Goal: Task Accomplishment & Management: Complete application form

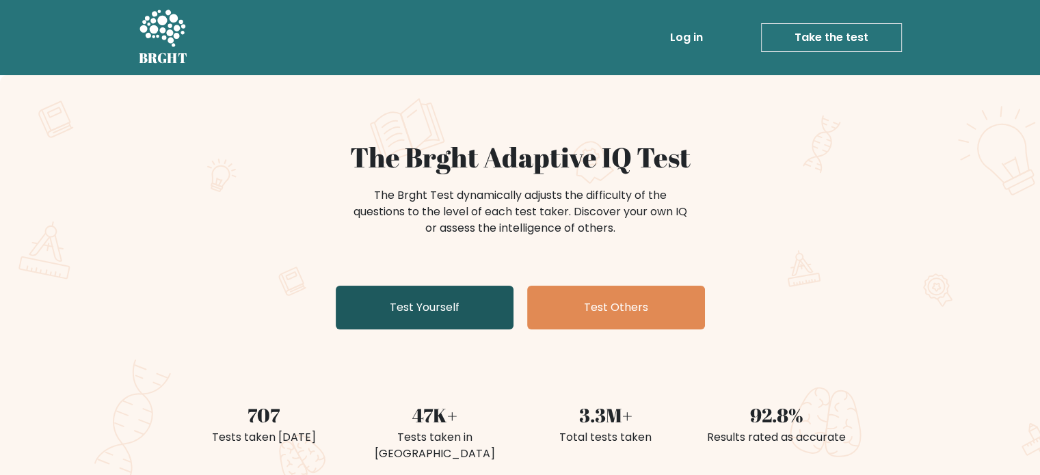
click at [436, 311] on link "Test Yourself" at bounding box center [425, 308] width 178 height 44
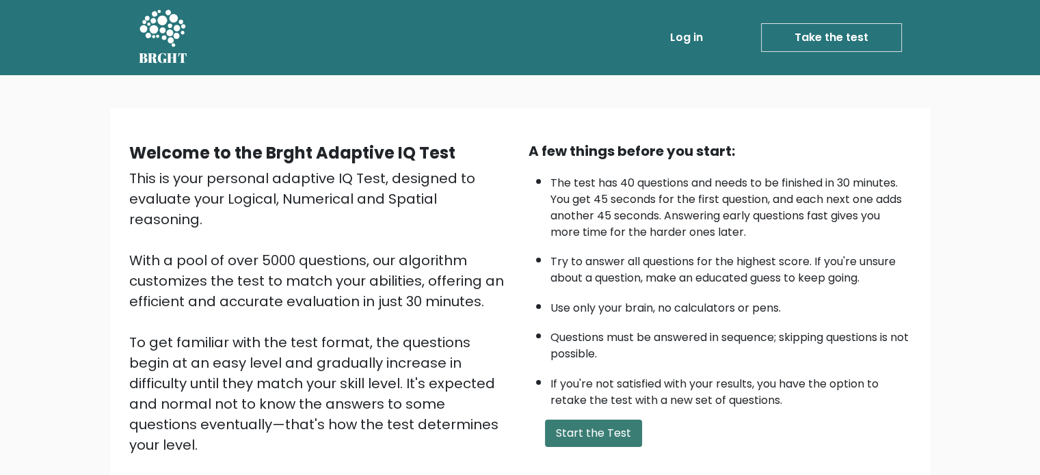
click at [577, 436] on button "Start the Test" at bounding box center [593, 433] width 97 height 27
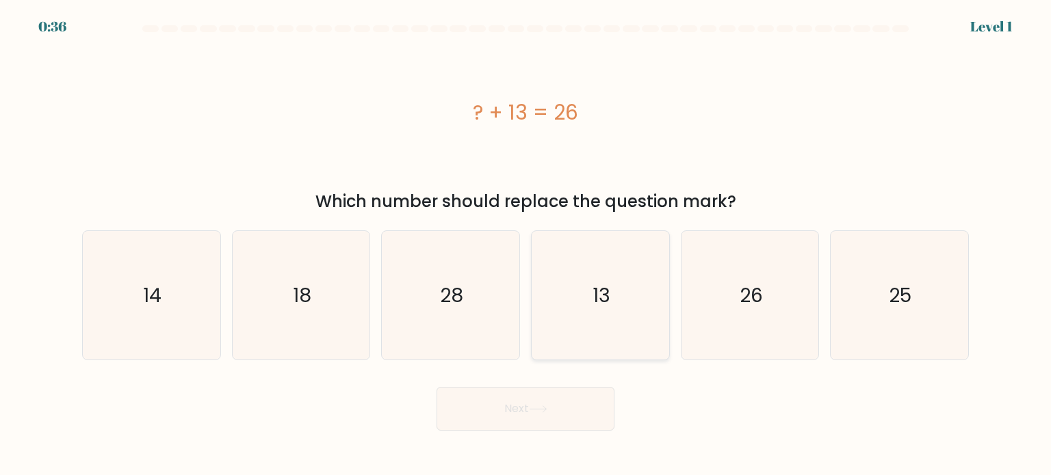
click at [615, 331] on icon "13" at bounding box center [600, 295] width 129 height 129
click at [526, 245] on input "d. 13" at bounding box center [525, 241] width 1 height 7
radio input "true"
click at [520, 392] on button "Next" at bounding box center [525, 409] width 178 height 44
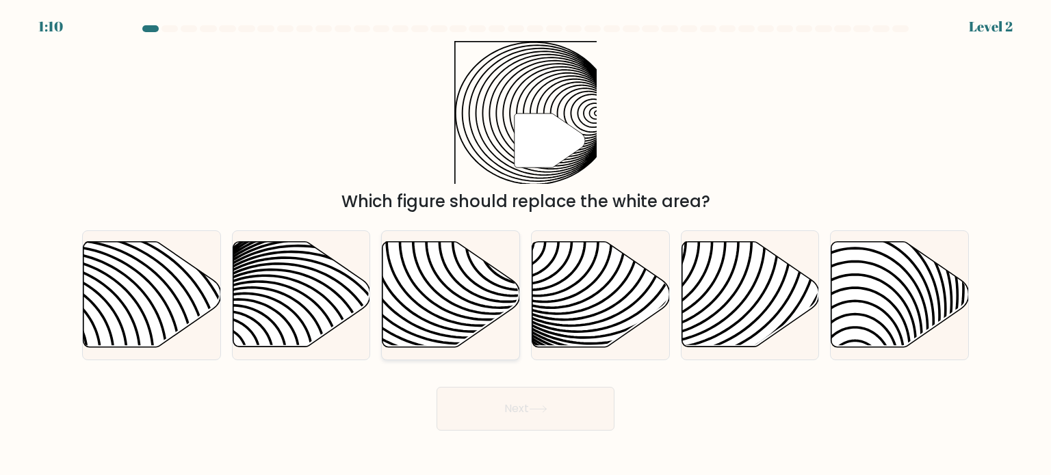
click at [458, 284] on icon at bounding box center [406, 241] width 277 height 277
click at [525, 245] on input "c." at bounding box center [525, 241] width 1 height 7
radio input "true"
click at [463, 397] on button "Next" at bounding box center [525, 409] width 178 height 44
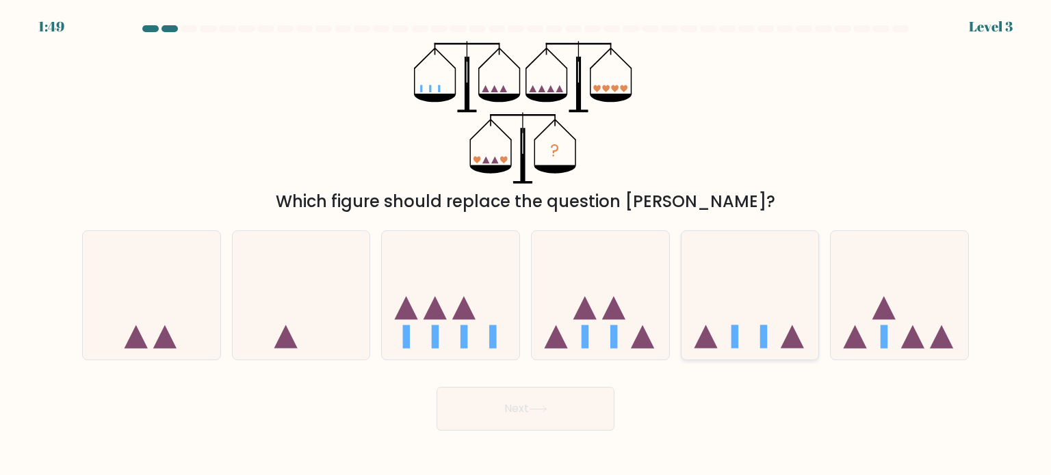
click at [730, 311] on icon at bounding box center [749, 296] width 137 height 114
click at [526, 245] on input "e." at bounding box center [525, 241] width 1 height 7
radio input "true"
click at [553, 414] on button "Next" at bounding box center [525, 409] width 178 height 44
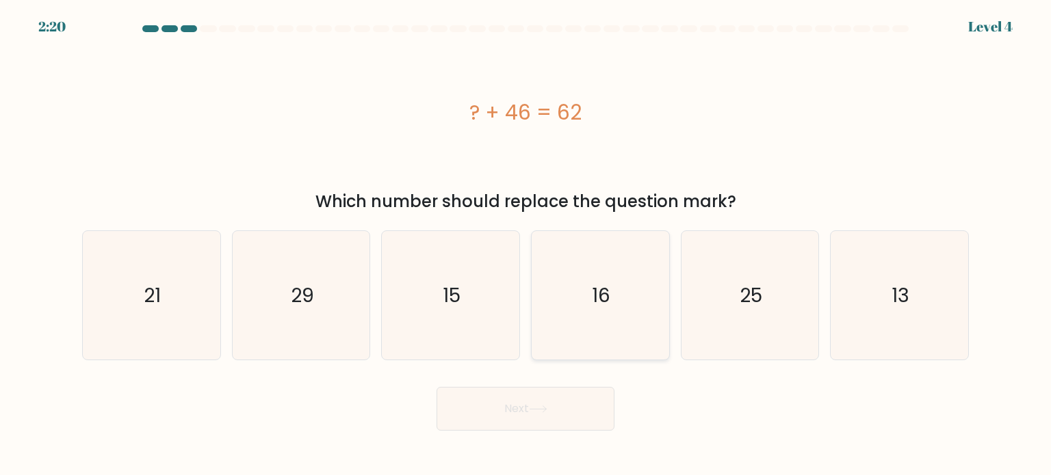
click at [605, 310] on icon "16" at bounding box center [600, 295] width 129 height 129
click at [526, 245] on input "d. 16" at bounding box center [525, 241] width 1 height 7
radio input "true"
click at [503, 397] on button "Next" at bounding box center [525, 409] width 178 height 44
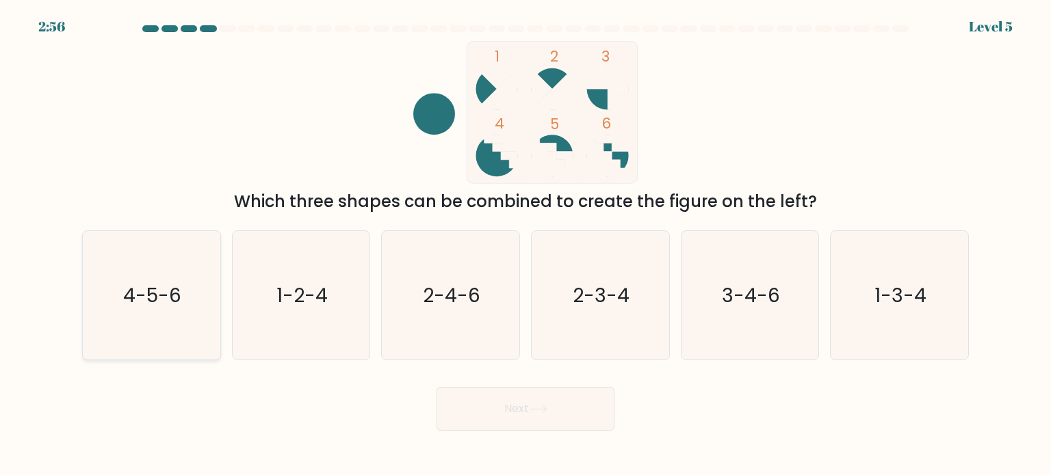
click at [188, 293] on icon "4-5-6" at bounding box center [151, 295] width 129 height 129
click at [525, 245] on input "a. 4-5-6" at bounding box center [525, 241] width 1 height 7
radio input "true"
click at [527, 415] on button "Next" at bounding box center [525, 409] width 178 height 44
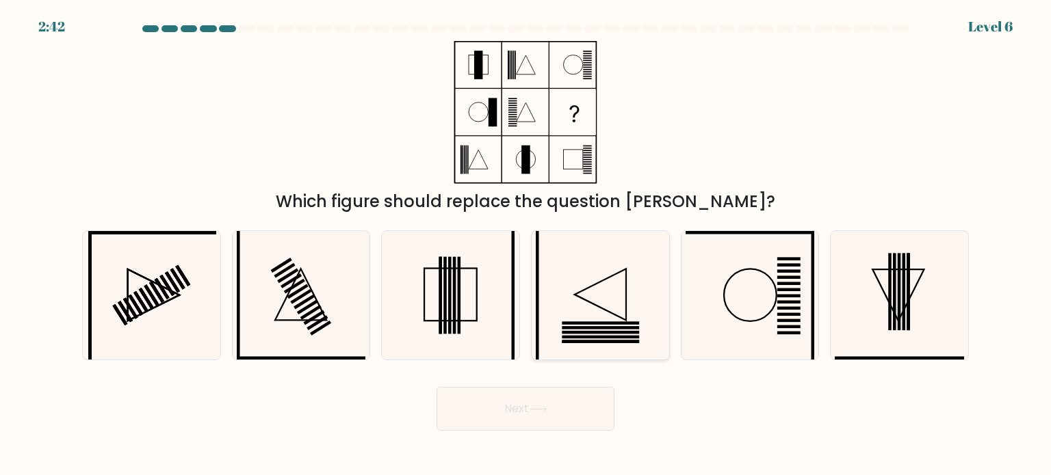
click at [600, 308] on icon at bounding box center [600, 295] width 129 height 129
click at [526, 245] on input "d." at bounding box center [525, 241] width 1 height 7
radio input "true"
click at [911, 302] on icon at bounding box center [898, 295] width 129 height 129
click at [526, 245] on input "f." at bounding box center [525, 241] width 1 height 7
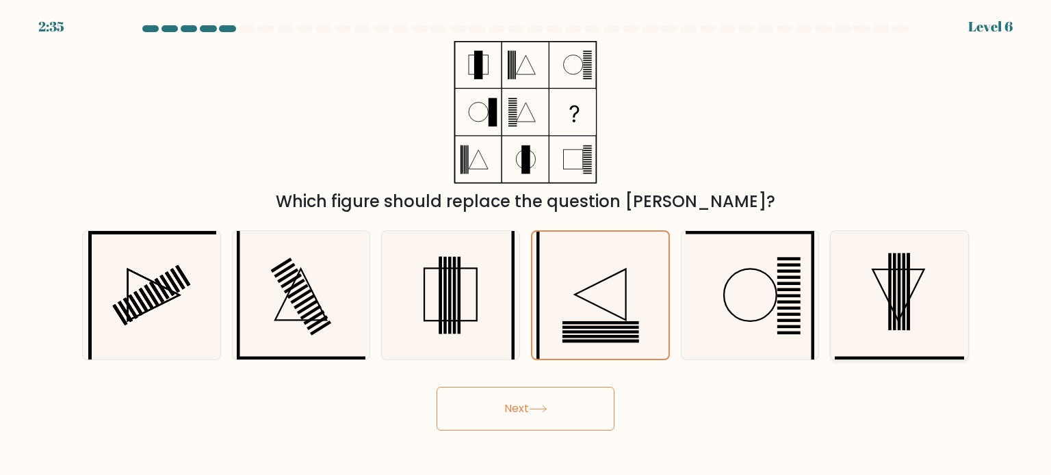
radio input "true"
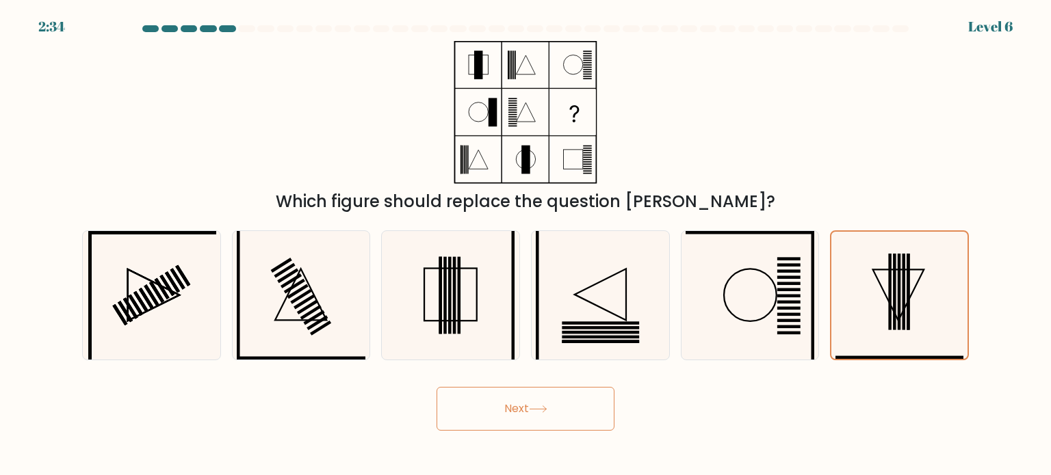
click at [536, 411] on icon at bounding box center [538, 410] width 18 height 8
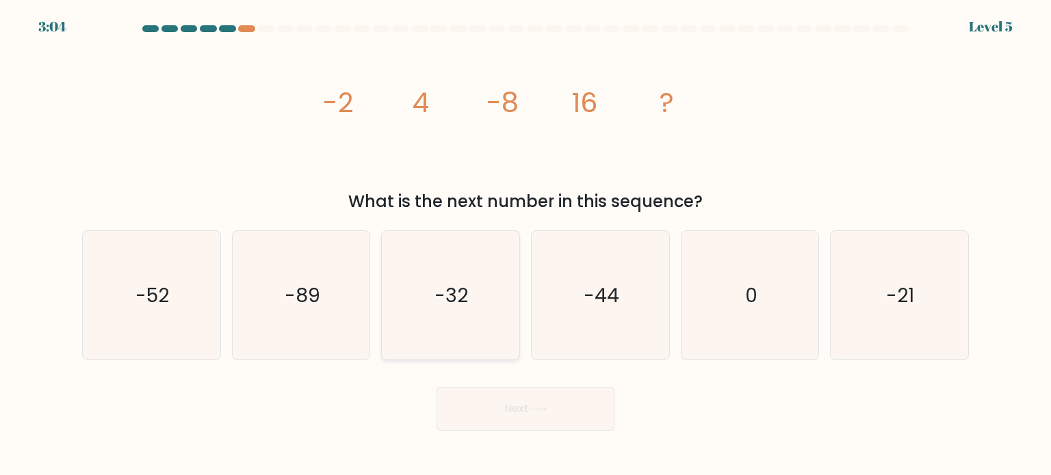
click at [471, 265] on icon "-32" at bounding box center [450, 295] width 129 height 129
click at [525, 245] on input "c. -32" at bounding box center [525, 241] width 1 height 7
radio input "true"
click at [487, 406] on button "Next" at bounding box center [525, 409] width 178 height 44
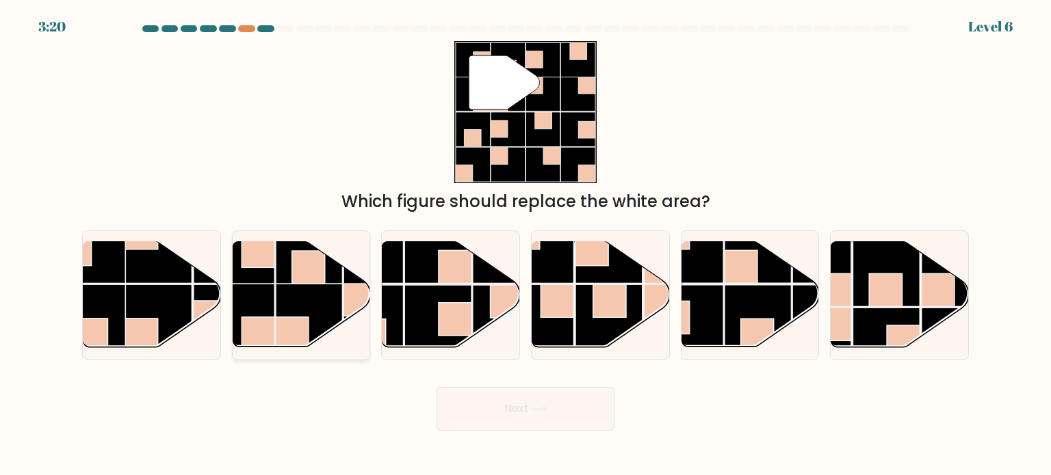
click at [336, 303] on rect at bounding box center [309, 317] width 67 height 67
click at [525, 245] on input "b." at bounding box center [525, 241] width 1 height 7
radio input "true"
click at [530, 402] on button "Next" at bounding box center [525, 409] width 178 height 44
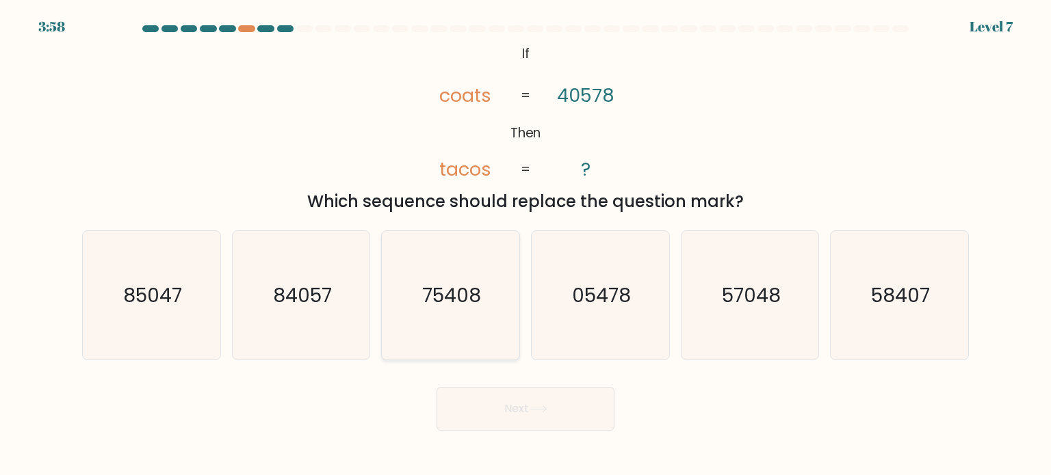
click at [423, 306] on text "75408" at bounding box center [452, 294] width 59 height 27
click at [525, 245] on input "c. 75408" at bounding box center [525, 241] width 1 height 7
radio input "true"
click at [490, 411] on button "Next" at bounding box center [525, 409] width 178 height 44
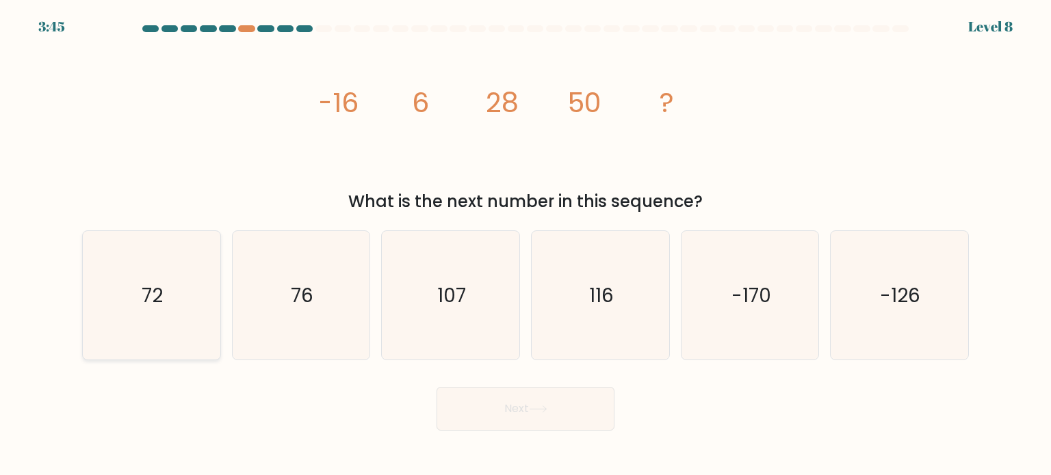
click at [183, 320] on icon "72" at bounding box center [151, 295] width 129 height 129
click at [525, 245] on input "a. 72" at bounding box center [525, 241] width 1 height 7
radio input "true"
click at [529, 401] on button "Next" at bounding box center [525, 409] width 178 height 44
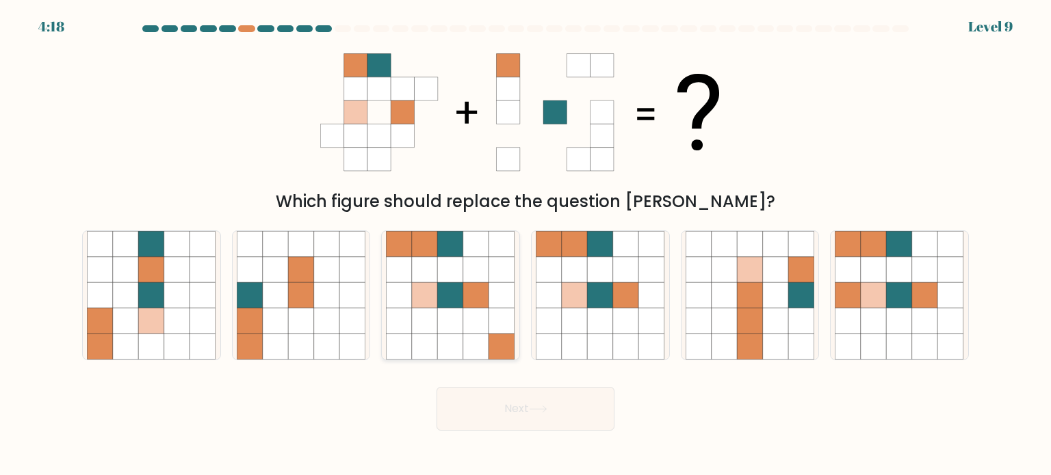
click at [438, 307] on icon at bounding box center [451, 295] width 26 height 26
click at [525, 245] on input "c." at bounding box center [525, 241] width 1 height 7
radio input "true"
click at [603, 289] on icon at bounding box center [600, 295] width 26 height 26
click at [526, 245] on input "d." at bounding box center [525, 241] width 1 height 7
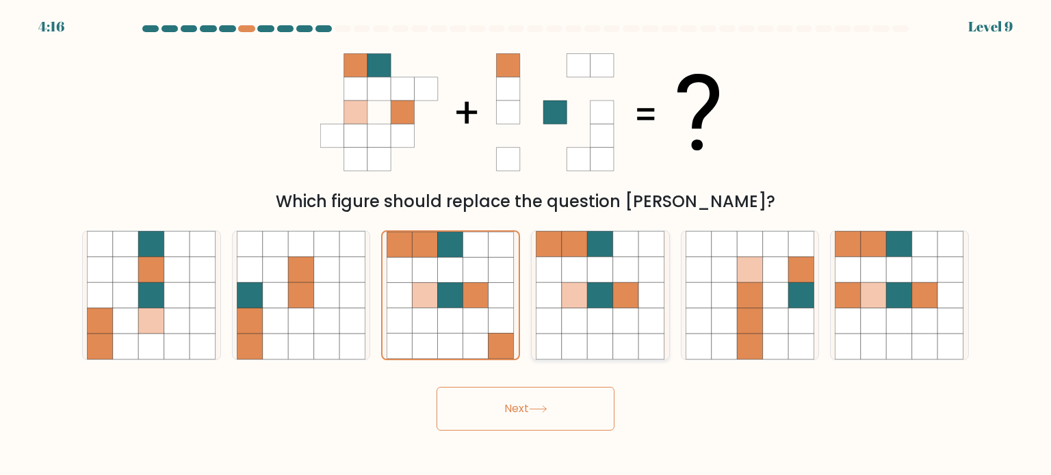
radio input "true"
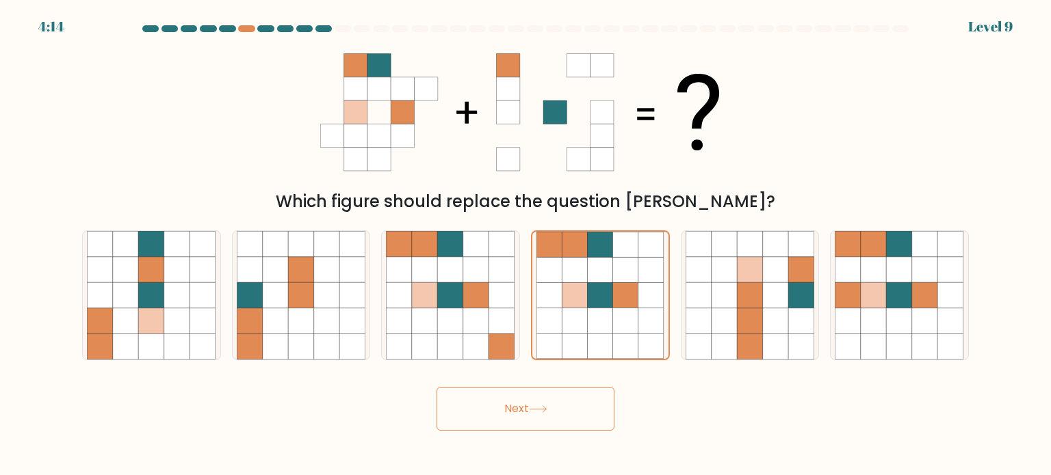
click at [530, 412] on button "Next" at bounding box center [525, 409] width 178 height 44
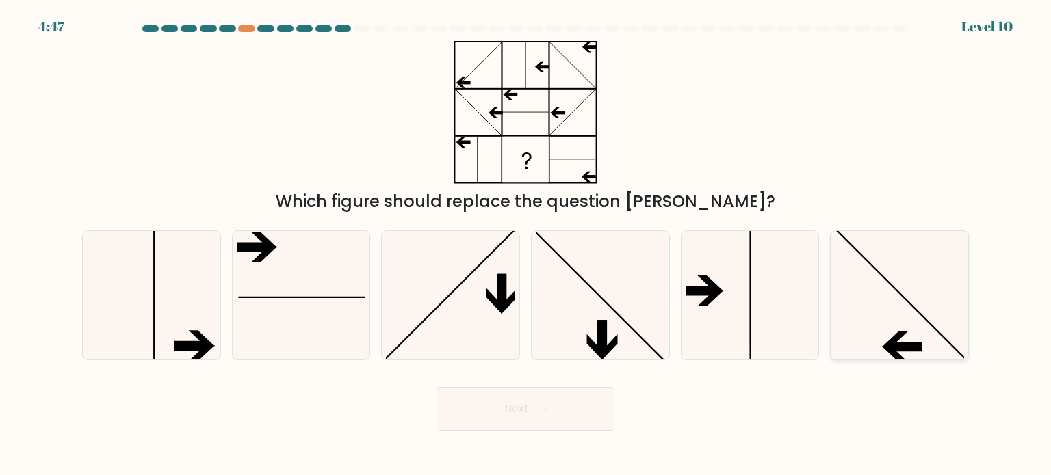
click at [902, 325] on icon at bounding box center [898, 295] width 129 height 129
click at [526, 245] on input "f." at bounding box center [525, 241] width 1 height 7
radio input "true"
click at [536, 417] on button "Next" at bounding box center [525, 409] width 178 height 44
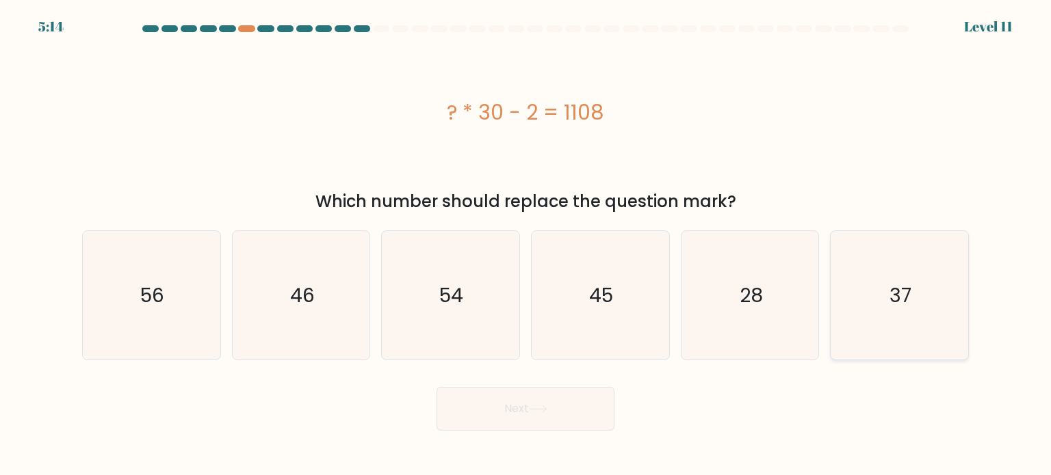
click at [916, 296] on icon "37" at bounding box center [898, 295] width 129 height 129
click at [526, 245] on input "f. 37" at bounding box center [525, 241] width 1 height 7
radio input "true"
click at [564, 415] on button "Next" at bounding box center [525, 409] width 178 height 44
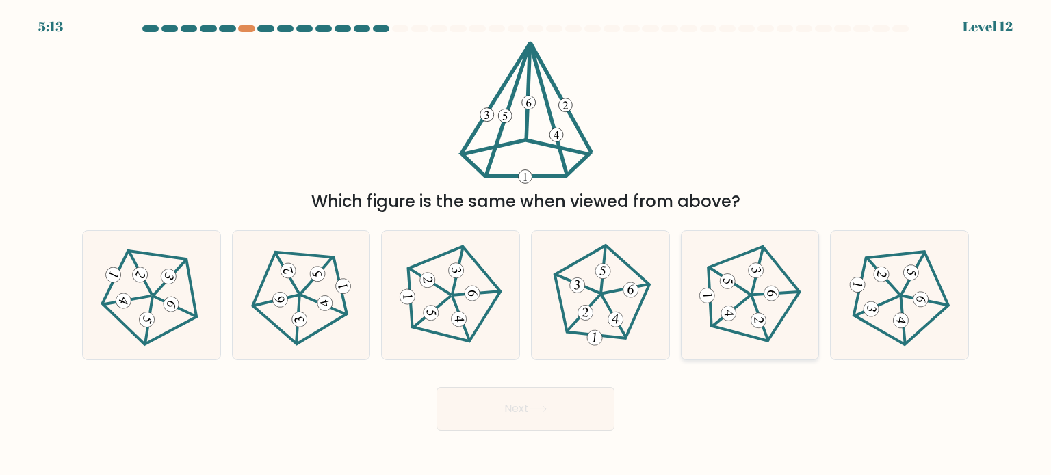
click at [781, 302] on icon at bounding box center [749, 294] width 103 height 103
click at [526, 245] on input "e." at bounding box center [525, 241] width 1 height 7
radio input "true"
click at [555, 407] on button "Next" at bounding box center [525, 409] width 178 height 44
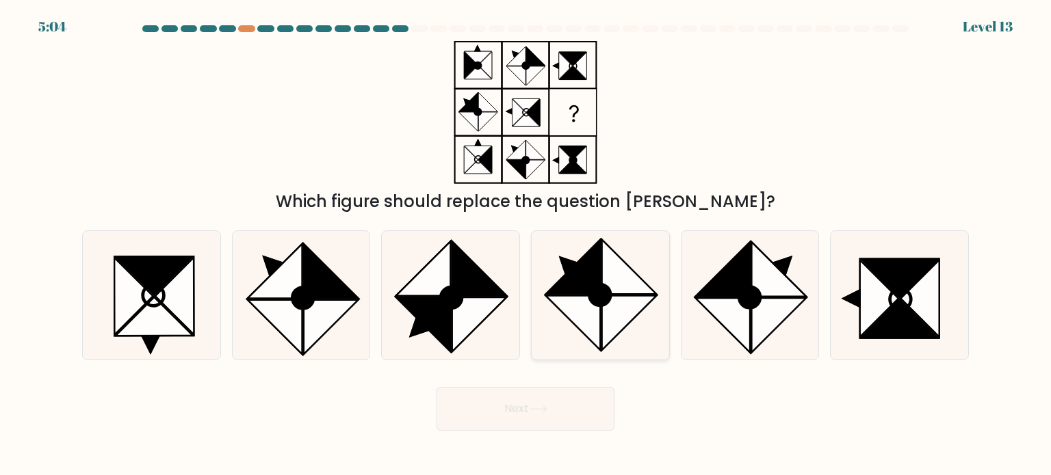
click at [624, 287] on icon at bounding box center [629, 266] width 55 height 55
click at [526, 245] on input "d." at bounding box center [525, 241] width 1 height 7
radio input "true"
click at [564, 410] on button "Next" at bounding box center [525, 409] width 178 height 44
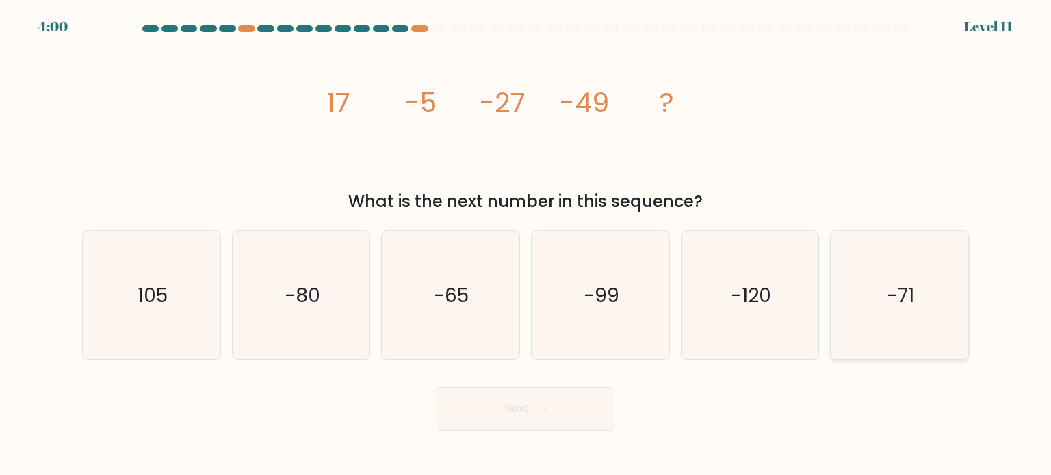
click at [901, 285] on text "-71" at bounding box center [899, 294] width 27 height 27
click at [526, 245] on input "f. -71" at bounding box center [525, 241] width 1 height 7
radio input "true"
click at [579, 392] on button "Next" at bounding box center [525, 409] width 178 height 44
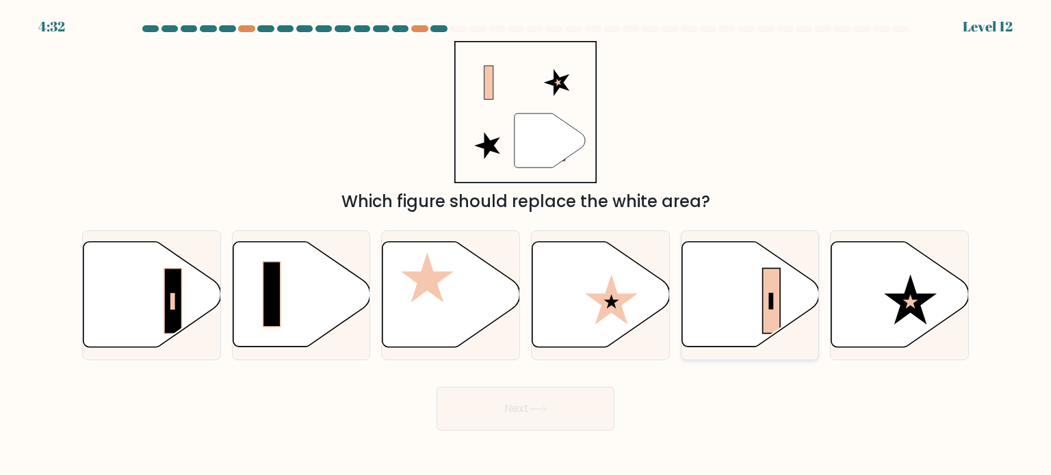
click at [739, 311] on icon at bounding box center [749, 294] width 137 height 105
click at [526, 245] on input "e." at bounding box center [525, 241] width 1 height 7
radio input "true"
click at [572, 405] on button "Next" at bounding box center [525, 409] width 178 height 44
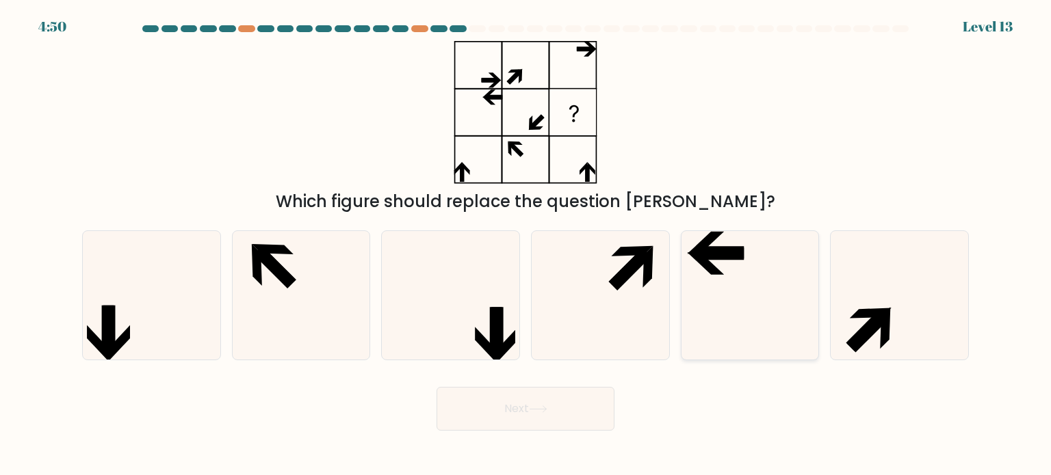
click at [740, 254] on icon at bounding box center [720, 254] width 48 height 12
click at [526, 245] on input "e." at bounding box center [525, 241] width 1 height 7
radio input "true"
click at [537, 410] on icon at bounding box center [538, 410] width 18 height 8
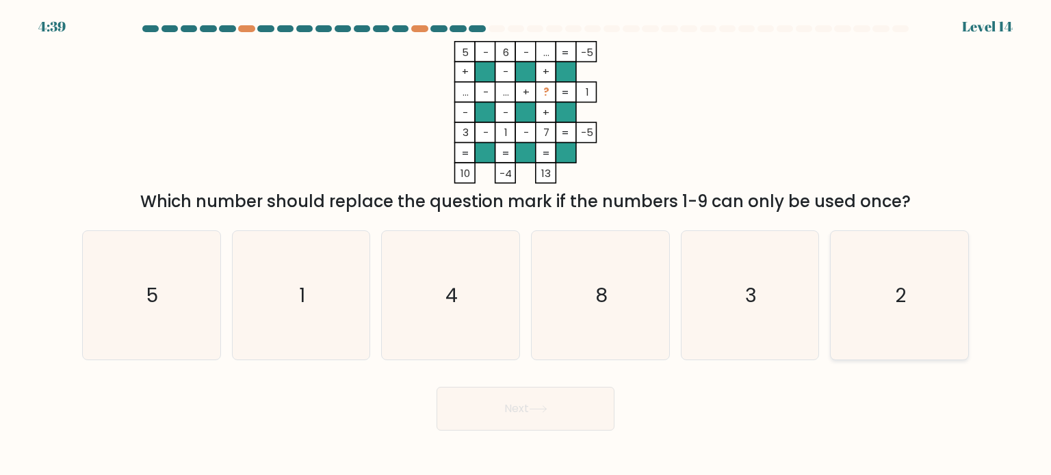
click at [936, 305] on icon "2" at bounding box center [898, 295] width 129 height 129
click at [526, 245] on input "f. 2" at bounding box center [525, 241] width 1 height 7
radio input "true"
click at [543, 419] on button "Next" at bounding box center [525, 409] width 178 height 44
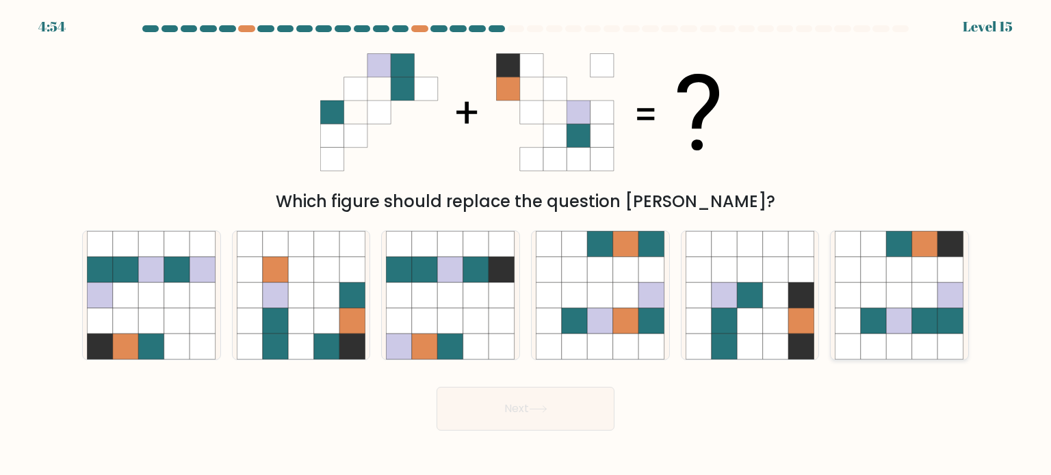
click at [905, 288] on icon at bounding box center [899, 295] width 26 height 26
click at [526, 245] on input "f." at bounding box center [525, 241] width 1 height 7
radio input "true"
click at [514, 419] on button "Next" at bounding box center [525, 409] width 178 height 44
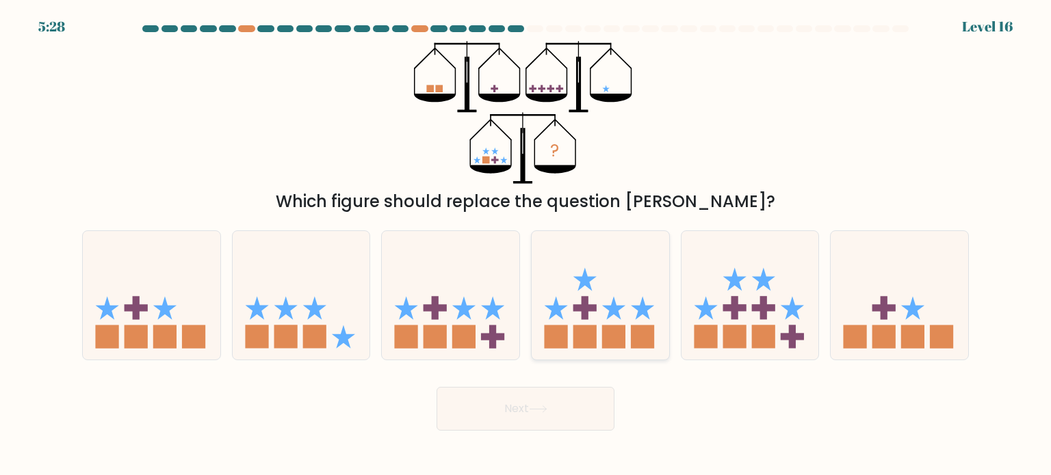
click at [570, 298] on icon at bounding box center [599, 296] width 137 height 114
click at [526, 245] on input "d." at bounding box center [525, 241] width 1 height 7
radio input "true"
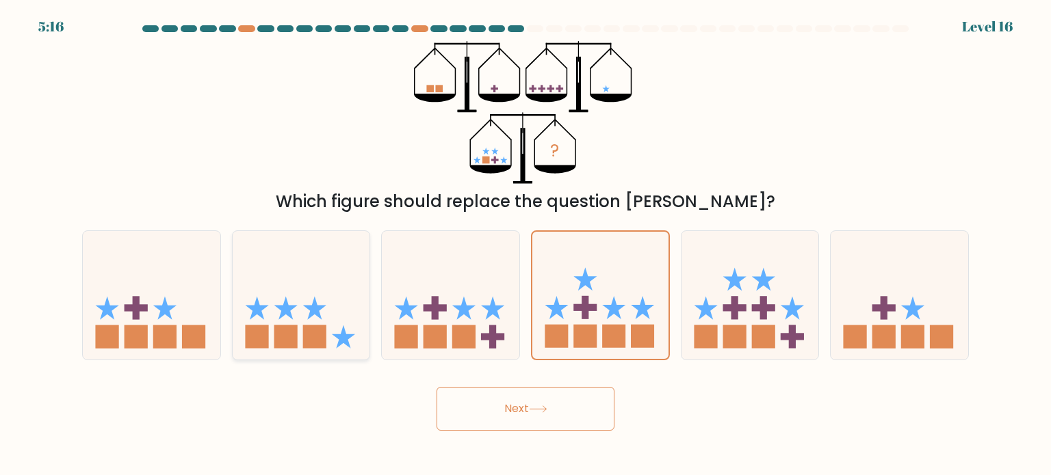
click at [296, 353] on div at bounding box center [301, 295] width 139 height 130
click at [525, 245] on input "b." at bounding box center [525, 241] width 1 height 7
radio input "true"
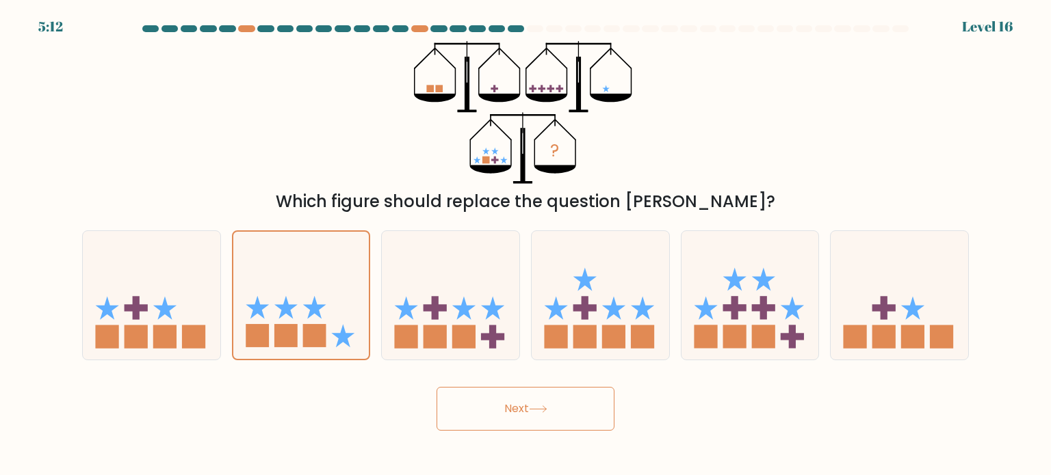
click at [509, 412] on button "Next" at bounding box center [525, 409] width 178 height 44
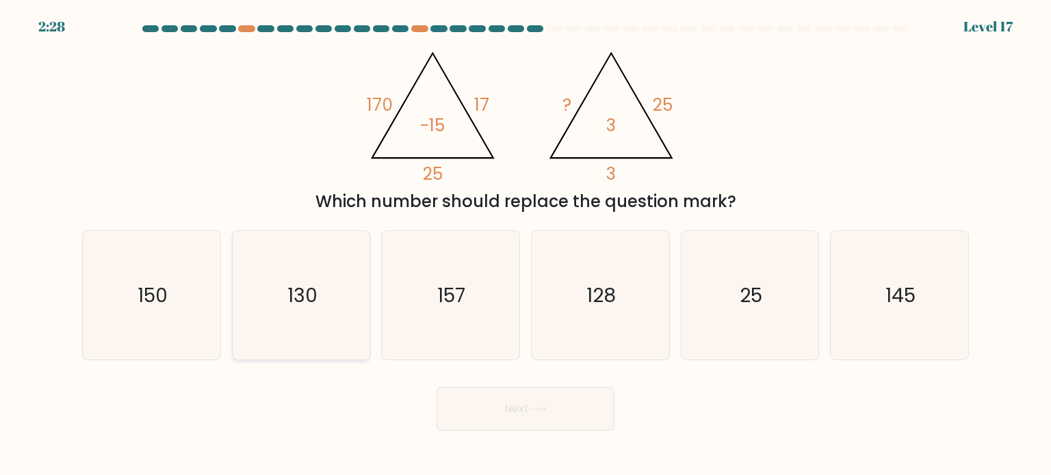
click at [283, 318] on icon "130" at bounding box center [301, 295] width 129 height 129
click at [525, 245] on input "b. 130" at bounding box center [525, 241] width 1 height 7
radio input "true"
click at [899, 291] on text "145" at bounding box center [900, 294] width 30 height 27
click at [526, 245] on input "f. 145" at bounding box center [525, 241] width 1 height 7
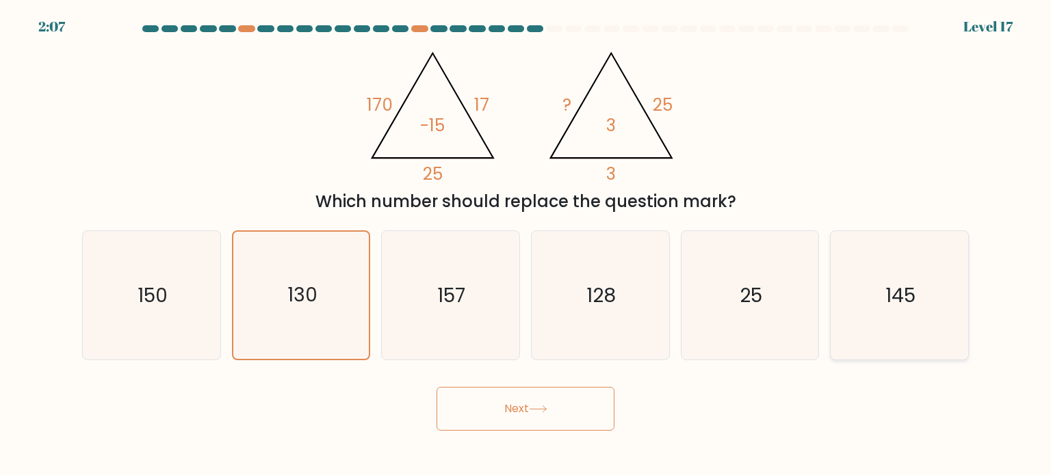
radio input "true"
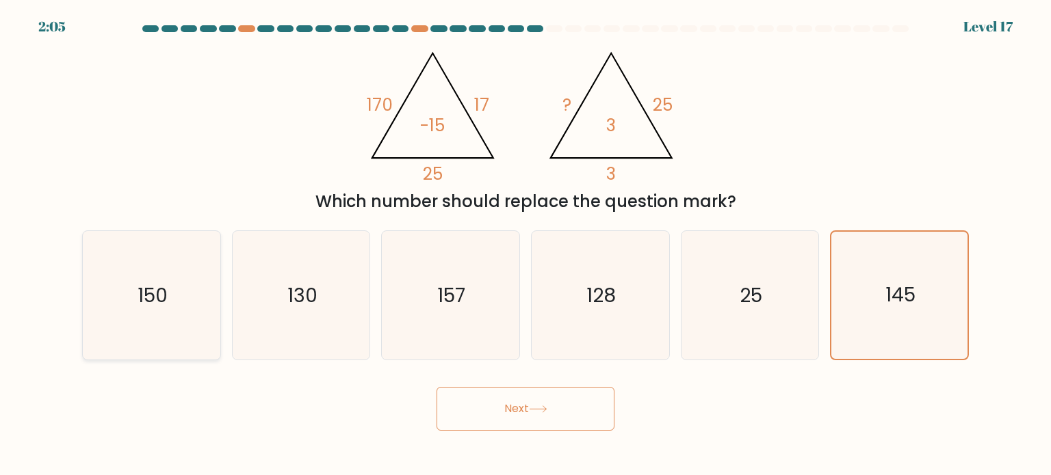
click at [172, 298] on icon "150" at bounding box center [151, 295] width 129 height 129
click at [525, 245] on input "a. 150" at bounding box center [525, 241] width 1 height 7
radio input "true"
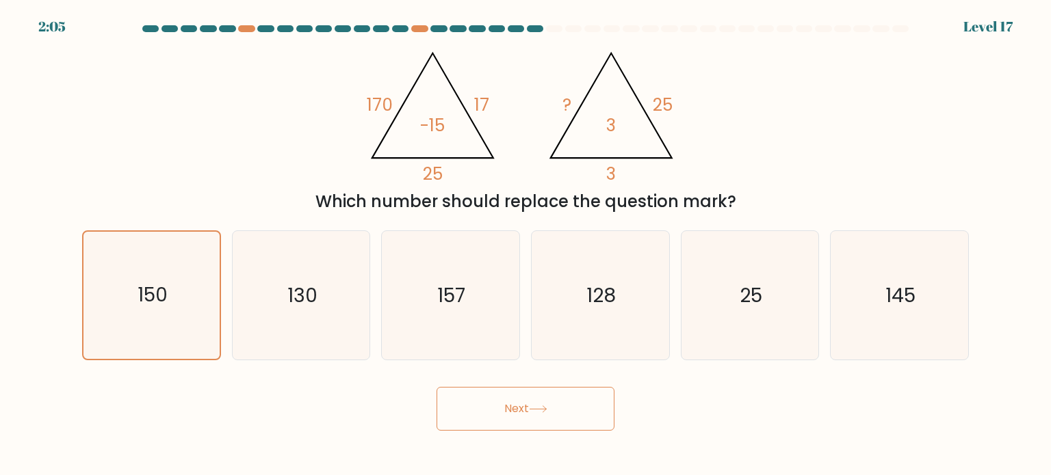
click at [542, 412] on icon at bounding box center [538, 410] width 18 height 8
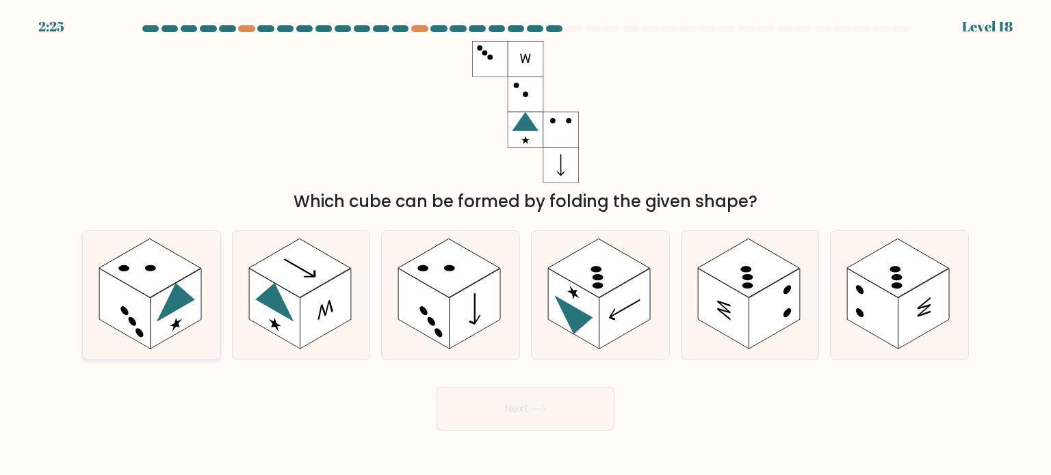
click at [148, 280] on rect at bounding box center [150, 268] width 102 height 59
click at [525, 245] on input "a." at bounding box center [525, 241] width 1 height 7
radio input "true"
click at [553, 402] on button "Next" at bounding box center [525, 409] width 178 height 44
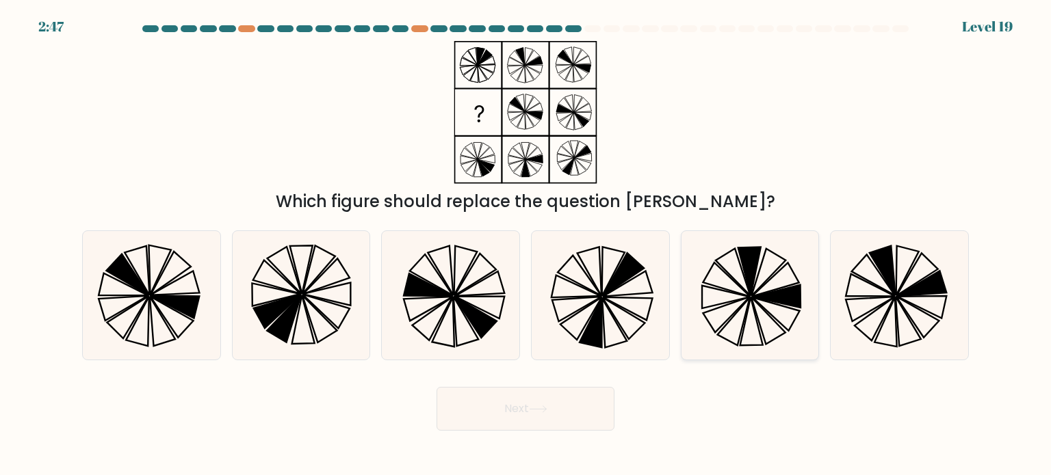
click at [758, 275] on icon at bounding box center [768, 271] width 34 height 47
click at [526, 245] on input "e." at bounding box center [525, 241] width 1 height 7
radio input "true"
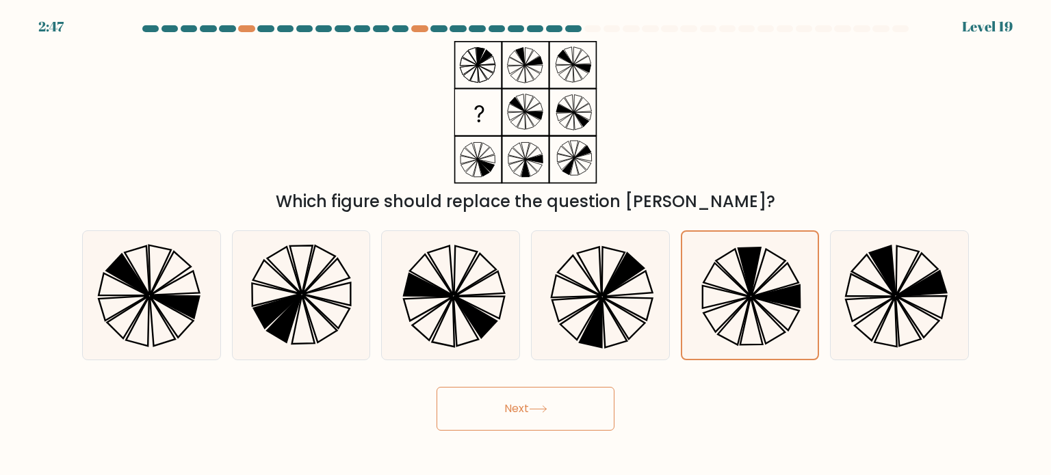
click at [574, 414] on button "Next" at bounding box center [525, 409] width 178 height 44
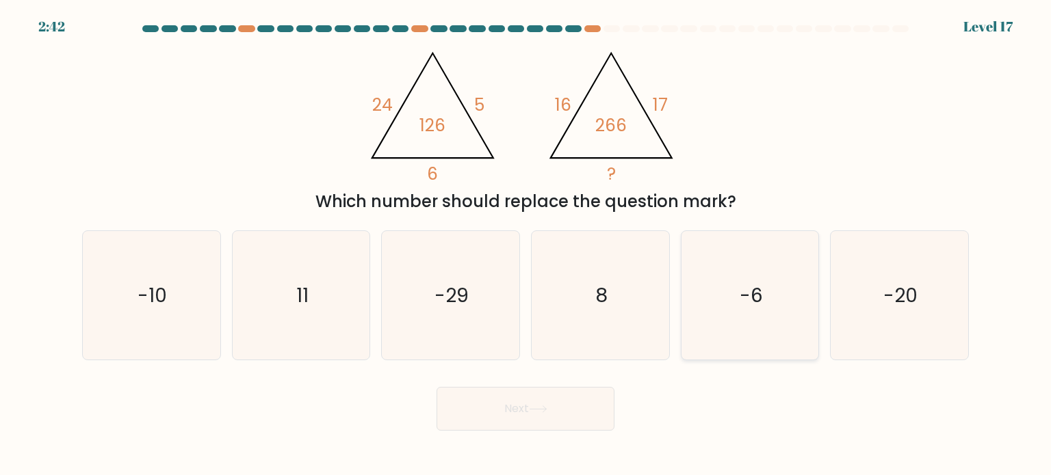
click at [774, 310] on icon "-6" at bounding box center [749, 295] width 129 height 129
click at [526, 245] on input "e. -6" at bounding box center [525, 241] width 1 height 7
radio input "true"
click at [564, 408] on button "Next" at bounding box center [525, 409] width 178 height 44
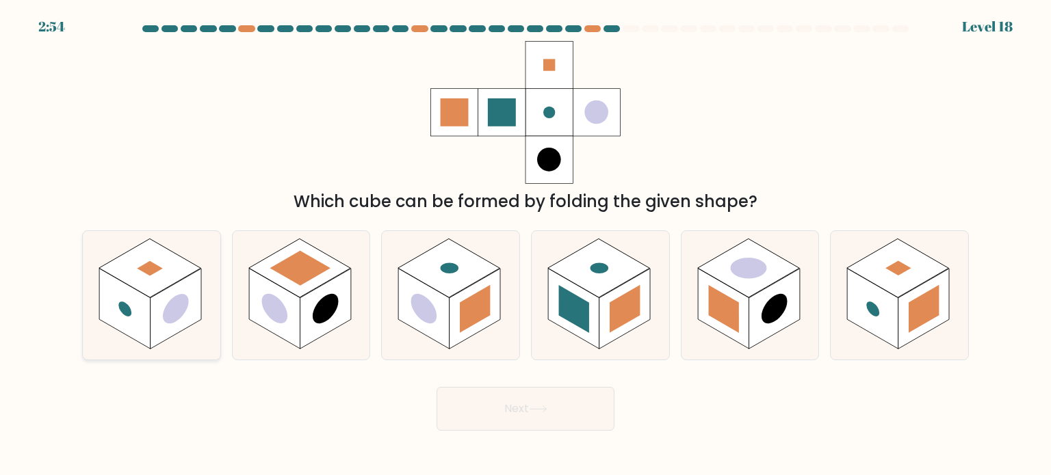
click at [140, 298] on rect at bounding box center [124, 308] width 51 height 81
click at [525, 245] on input "a." at bounding box center [525, 241] width 1 height 7
radio input "true"
click at [517, 413] on button "Next" at bounding box center [525, 409] width 178 height 44
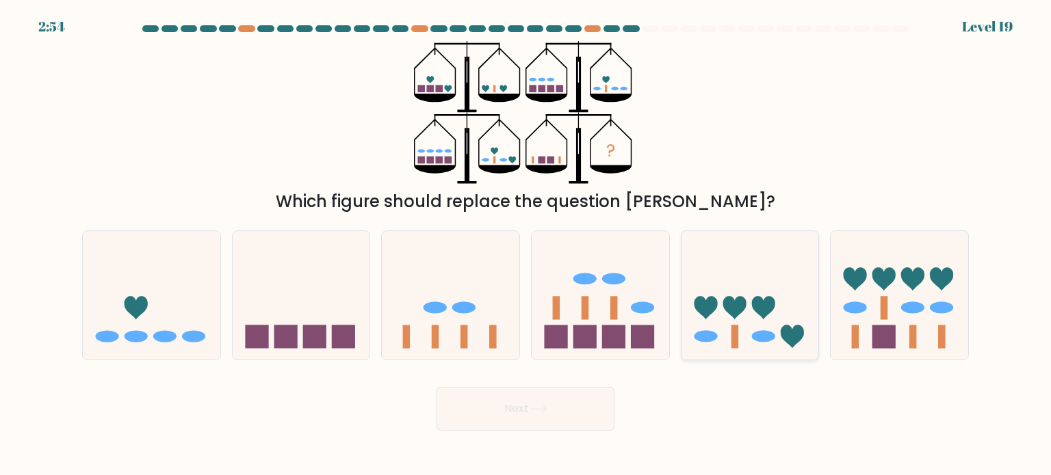
click at [773, 326] on icon at bounding box center [749, 296] width 137 height 114
click at [526, 245] on input "e." at bounding box center [525, 241] width 1 height 7
radio input "true"
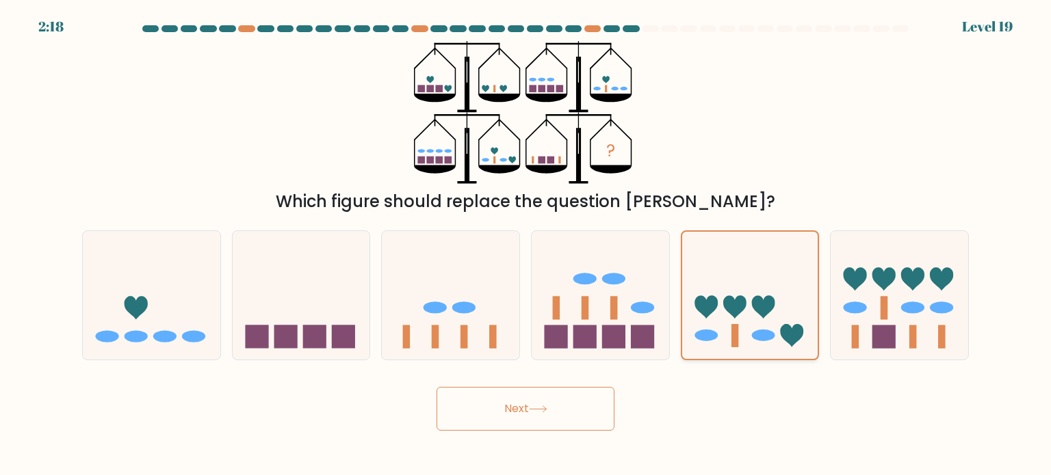
click at [737, 328] on rect at bounding box center [734, 336] width 7 height 23
click at [526, 245] on input "e." at bounding box center [525, 241] width 1 height 7
click at [707, 332] on ellipse at bounding box center [705, 336] width 23 height 12
click at [526, 245] on input "e." at bounding box center [525, 241] width 1 height 7
click at [482, 408] on button "Next" at bounding box center [525, 409] width 178 height 44
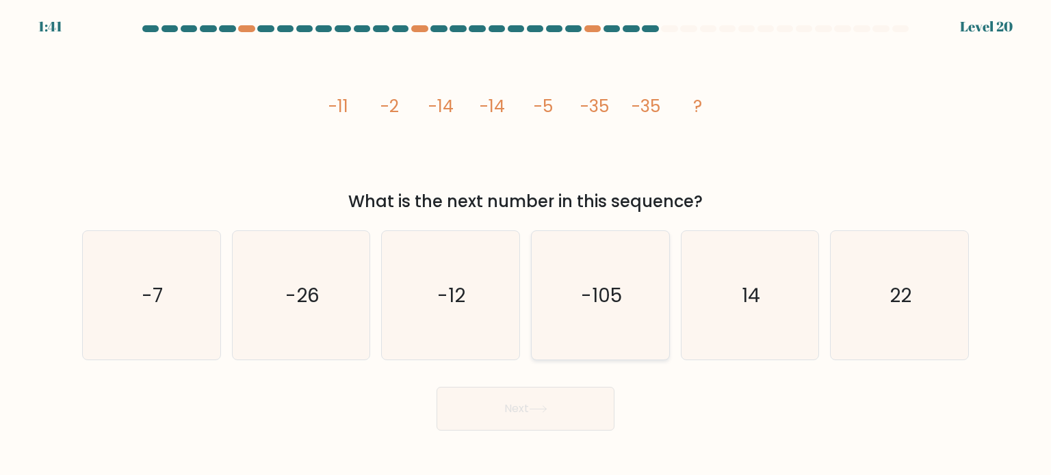
click at [574, 308] on icon "-105" at bounding box center [600, 295] width 129 height 129
click at [526, 245] on input "d. -105" at bounding box center [525, 241] width 1 height 7
radio input "true"
click at [541, 401] on button "Next" at bounding box center [525, 409] width 178 height 44
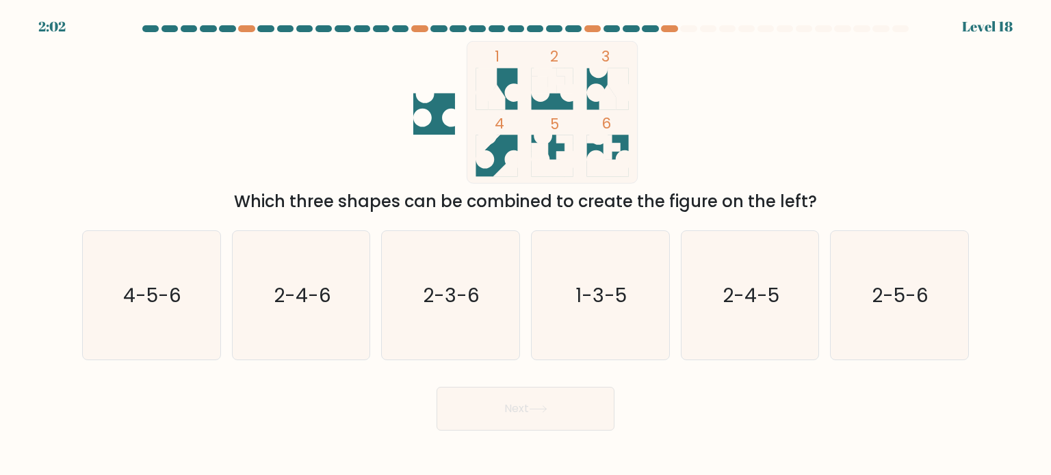
drag, startPoint x: 551, startPoint y: 101, endPoint x: 552, endPoint y: 140, distance: 39.0
click at [552, 140] on icon "1 2 3 4 5 6" at bounding box center [525, 112] width 368 height 143
click at [552, 140] on icon at bounding box center [552, 156] width 42 height 42
click at [621, 285] on text "1-3-5" at bounding box center [601, 294] width 51 height 27
click at [526, 245] on input "d. 1-3-5" at bounding box center [525, 241] width 1 height 7
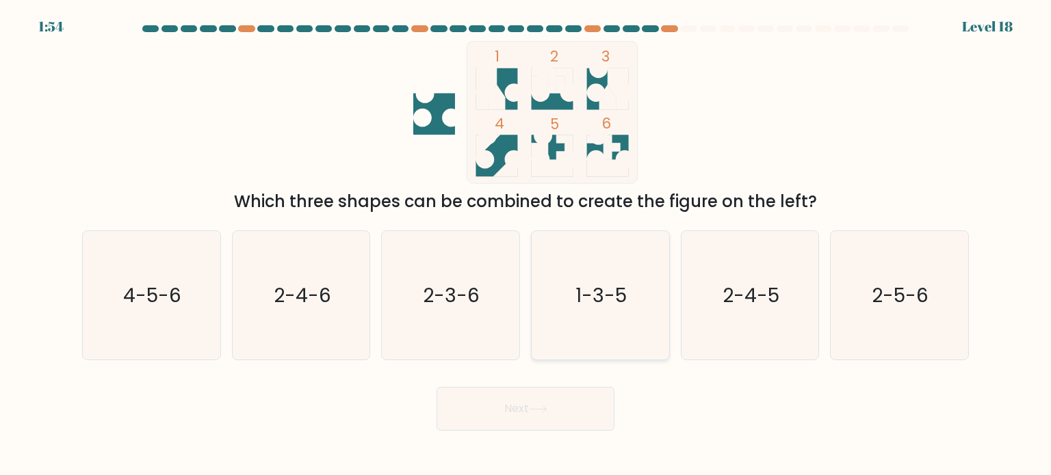
radio input "true"
click at [563, 408] on button "Next" at bounding box center [525, 409] width 178 height 44
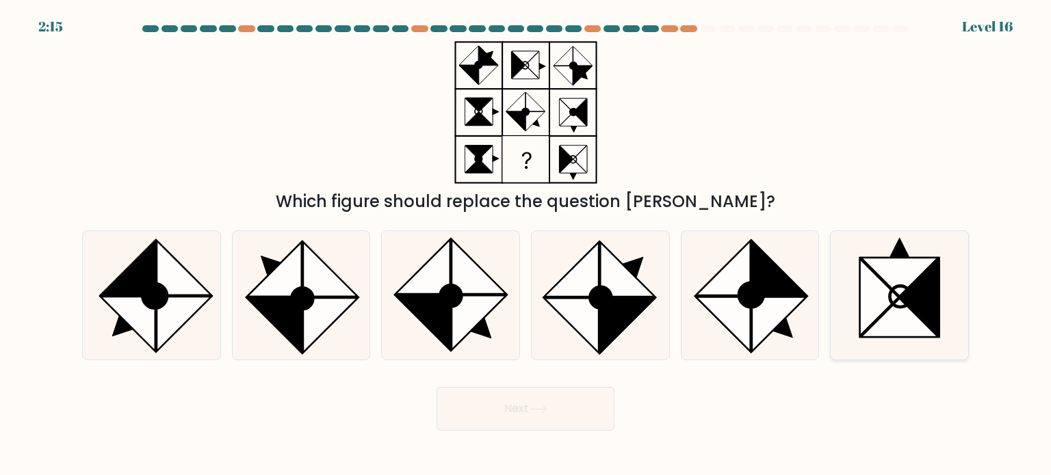
click at [895, 295] on icon at bounding box center [879, 297] width 38 height 77
click at [526, 245] on input "f." at bounding box center [525, 241] width 1 height 7
radio input "true"
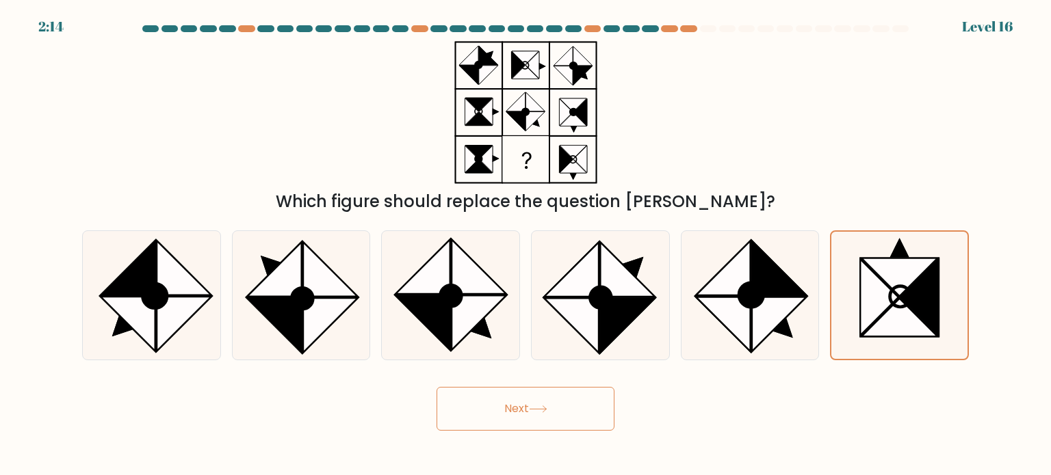
click at [567, 408] on button "Next" at bounding box center [525, 409] width 178 height 44
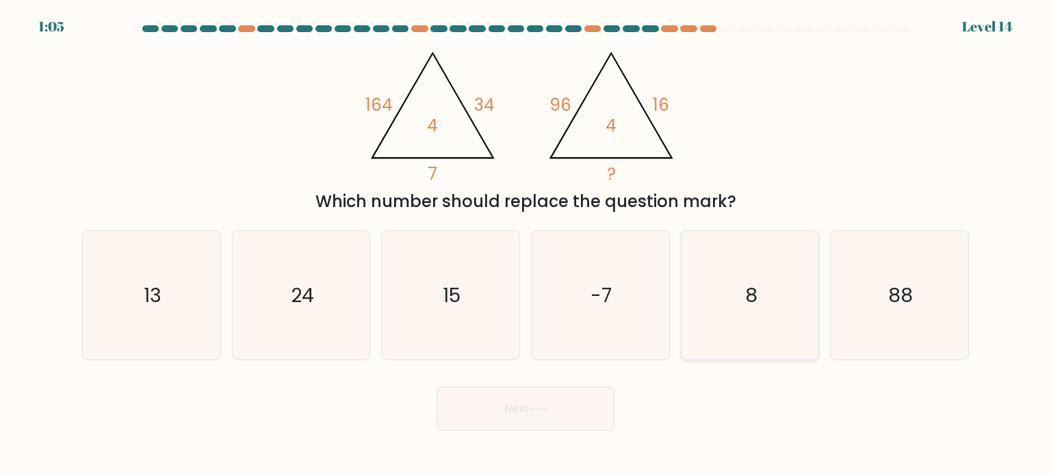
click at [755, 320] on icon "8" at bounding box center [749, 295] width 129 height 129
click at [526, 245] on input "e. 8" at bounding box center [525, 241] width 1 height 7
radio input "true"
click at [517, 398] on button "Next" at bounding box center [525, 409] width 178 height 44
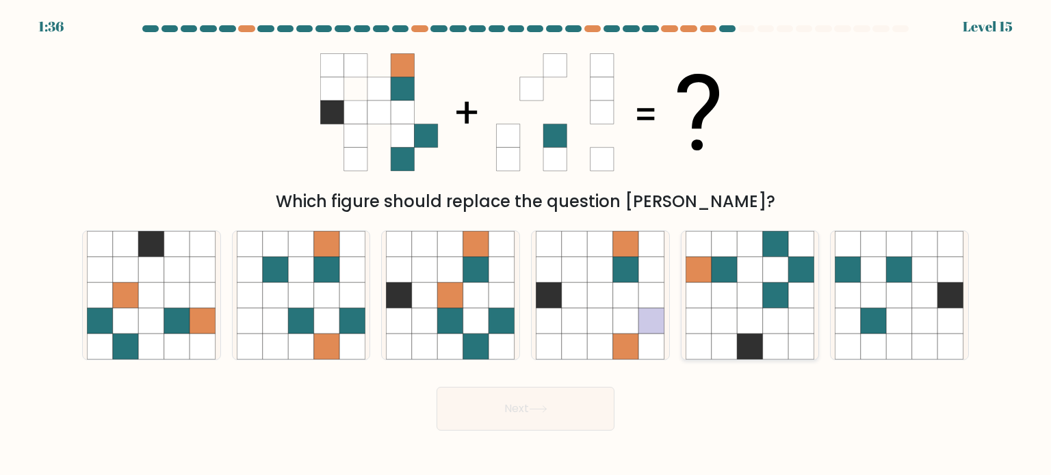
click at [743, 326] on icon at bounding box center [750, 321] width 26 height 26
click at [526, 245] on input "e." at bounding box center [525, 241] width 1 height 7
radio input "true"
click at [550, 399] on button "Next" at bounding box center [525, 409] width 178 height 44
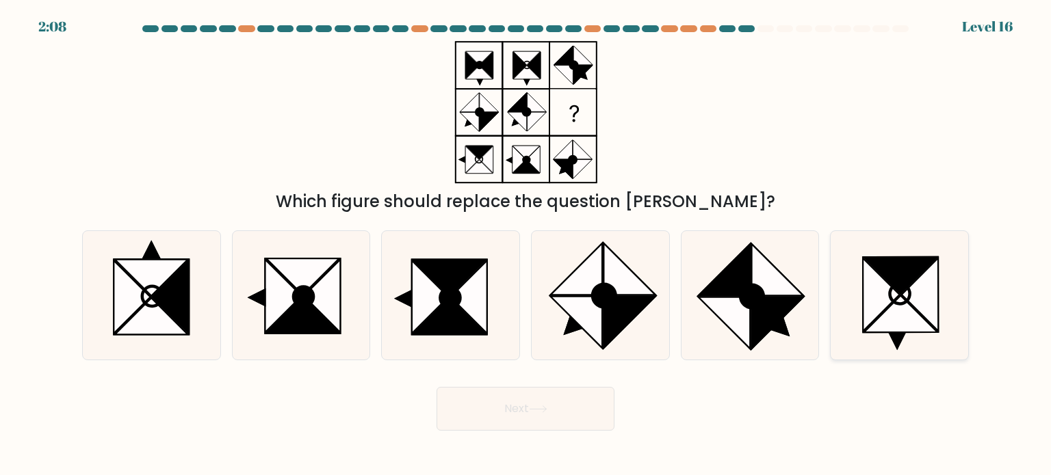
click at [912, 294] on icon at bounding box center [919, 294] width 37 height 73
click at [526, 245] on input "f." at bounding box center [525, 241] width 1 height 7
radio input "true"
click at [200, 300] on icon at bounding box center [151, 295] width 129 height 129
click at [525, 245] on input "a." at bounding box center [525, 241] width 1 height 7
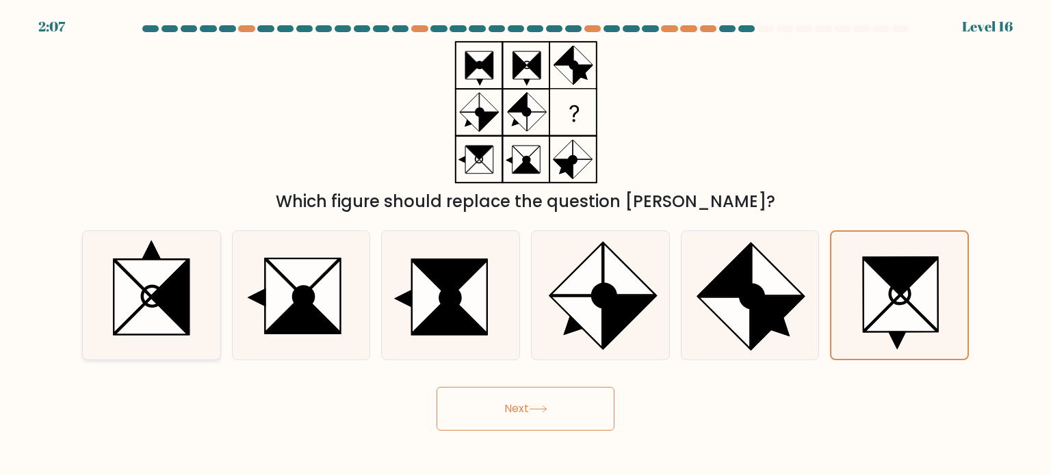
radio input "true"
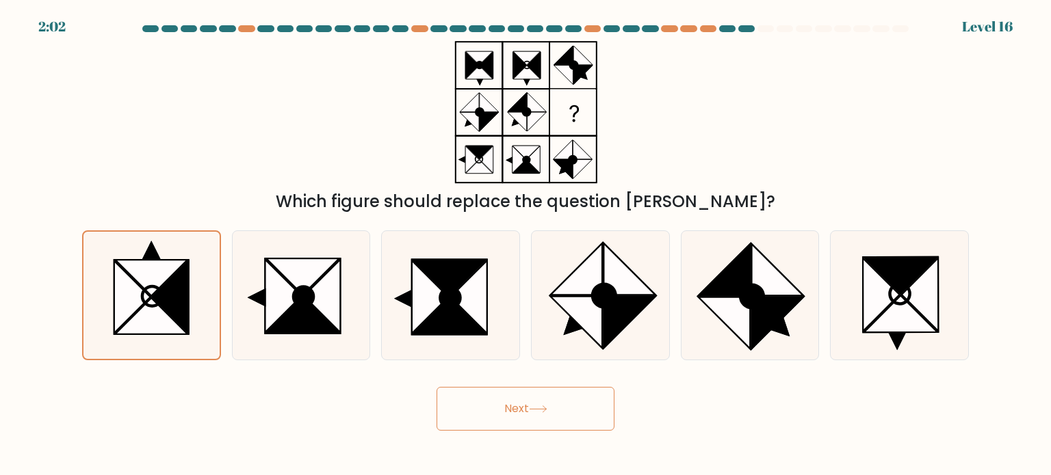
click at [977, 292] on form at bounding box center [525, 228] width 1051 height 406
click at [547, 412] on icon at bounding box center [538, 410] width 18 height 8
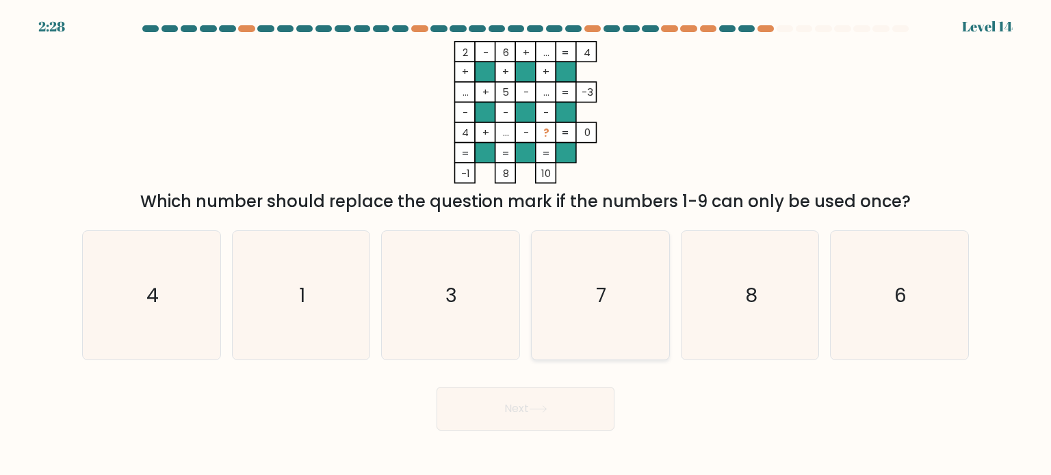
click at [607, 303] on icon "7" at bounding box center [600, 295] width 129 height 129
click at [526, 245] on input "d. 7" at bounding box center [525, 241] width 1 height 7
radio input "true"
click at [530, 410] on button "Next" at bounding box center [525, 409] width 178 height 44
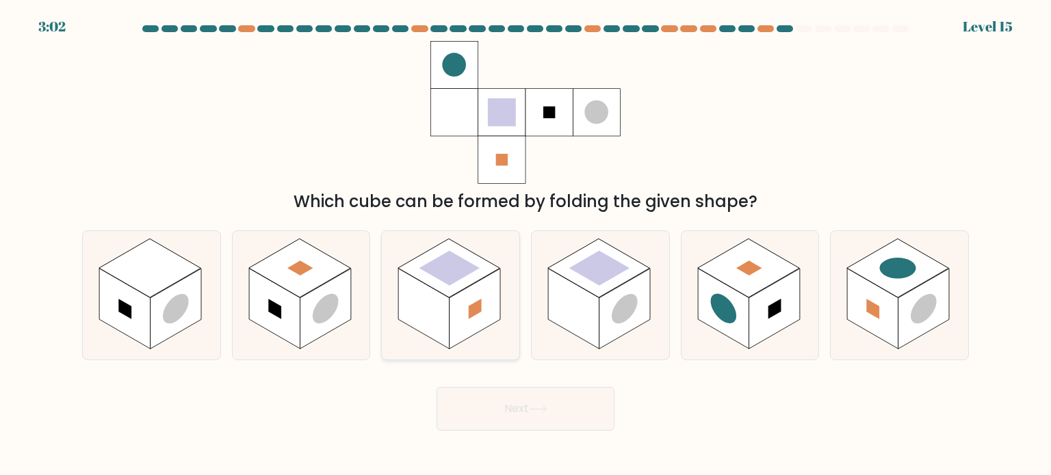
click at [443, 331] on rect at bounding box center [424, 308] width 51 height 81
click at [525, 245] on input "c." at bounding box center [525, 241] width 1 height 7
radio input "true"
click at [498, 405] on button "Next" at bounding box center [525, 409] width 178 height 44
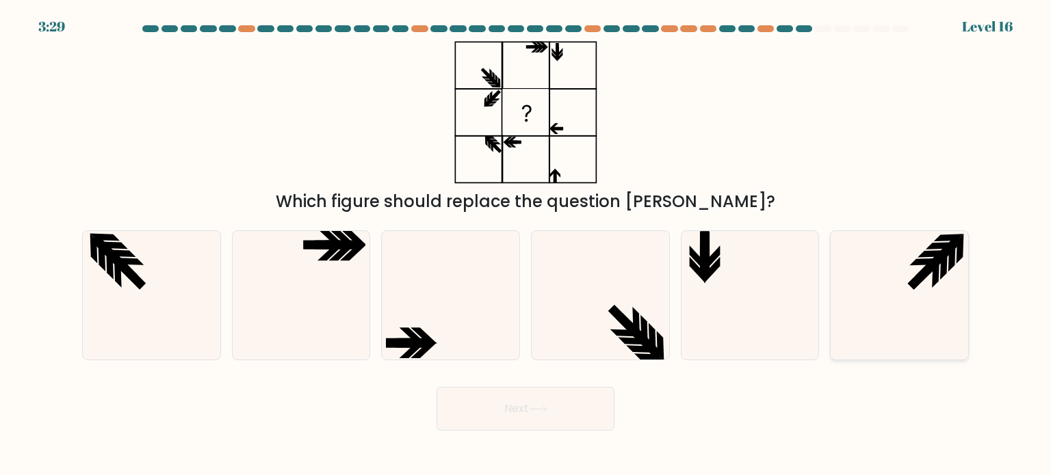
click at [912, 298] on icon at bounding box center [898, 295] width 129 height 129
click at [526, 245] on input "f." at bounding box center [525, 241] width 1 height 7
radio input "true"
click at [572, 411] on button "Next" at bounding box center [525, 409] width 178 height 44
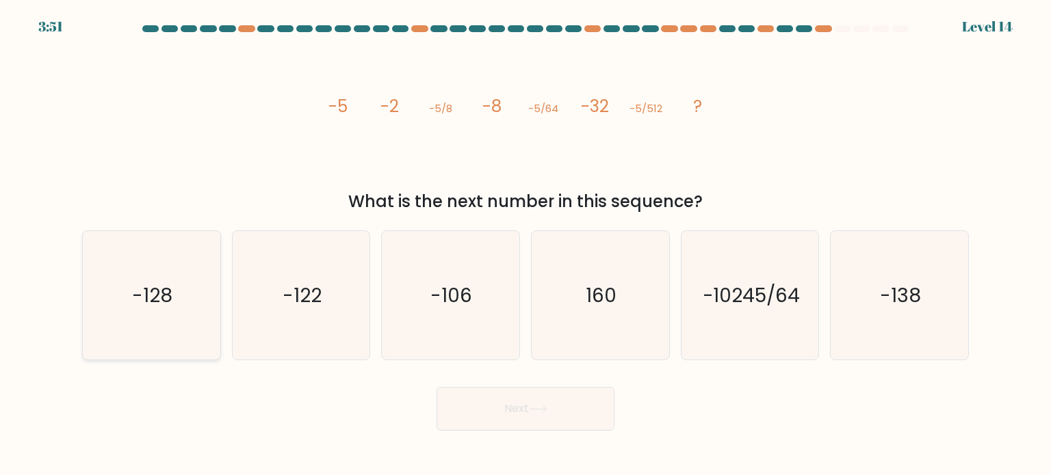
click at [166, 323] on icon "-128" at bounding box center [151, 295] width 129 height 129
click at [525, 245] on input "a. -128" at bounding box center [525, 241] width 1 height 7
radio input "true"
click at [501, 417] on button "Next" at bounding box center [525, 409] width 178 height 44
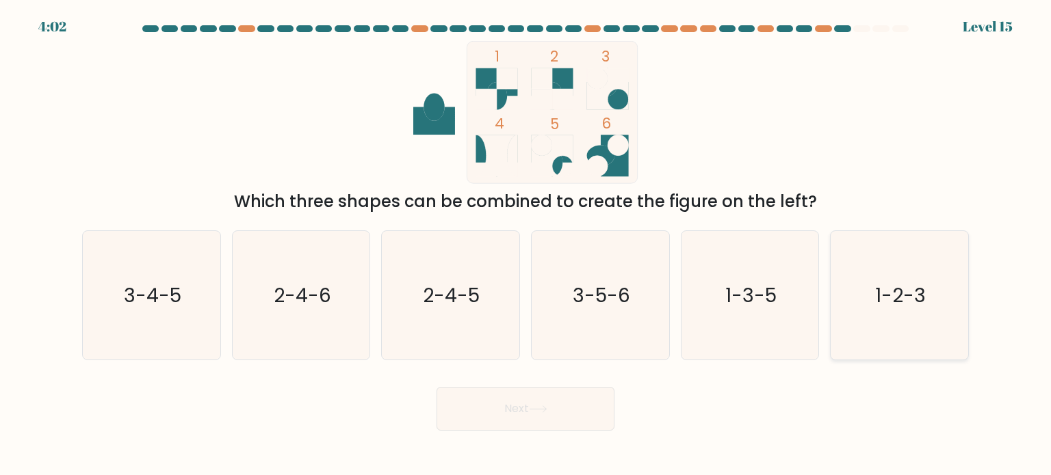
click at [919, 300] on text "1-2-3" at bounding box center [900, 294] width 51 height 27
click at [526, 245] on input "f. 1-2-3" at bounding box center [525, 241] width 1 height 7
radio input "true"
click at [542, 417] on button "Next" at bounding box center [525, 409] width 178 height 44
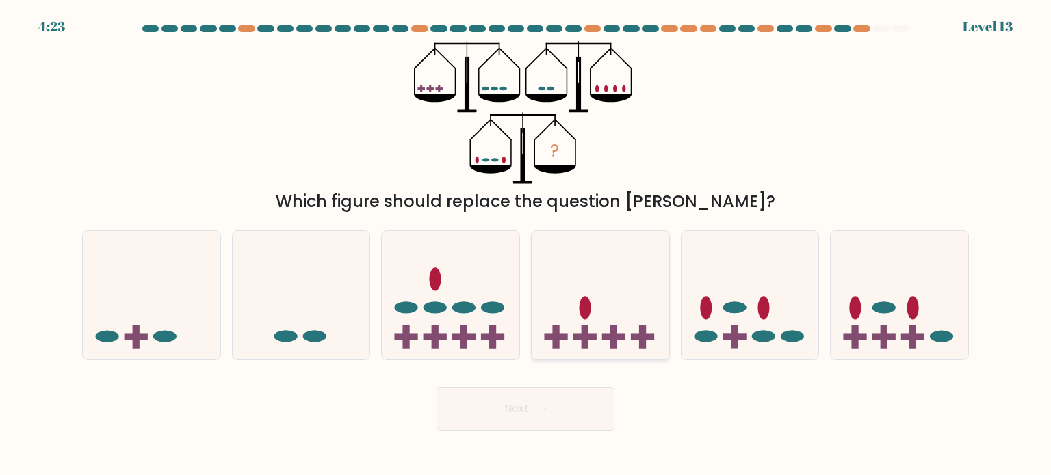
click at [600, 311] on icon at bounding box center [599, 296] width 137 height 114
click at [526, 245] on input "d." at bounding box center [525, 241] width 1 height 7
radio input "true"
click at [897, 339] on icon at bounding box center [898, 296] width 137 height 114
click at [526, 245] on input "f." at bounding box center [525, 241] width 1 height 7
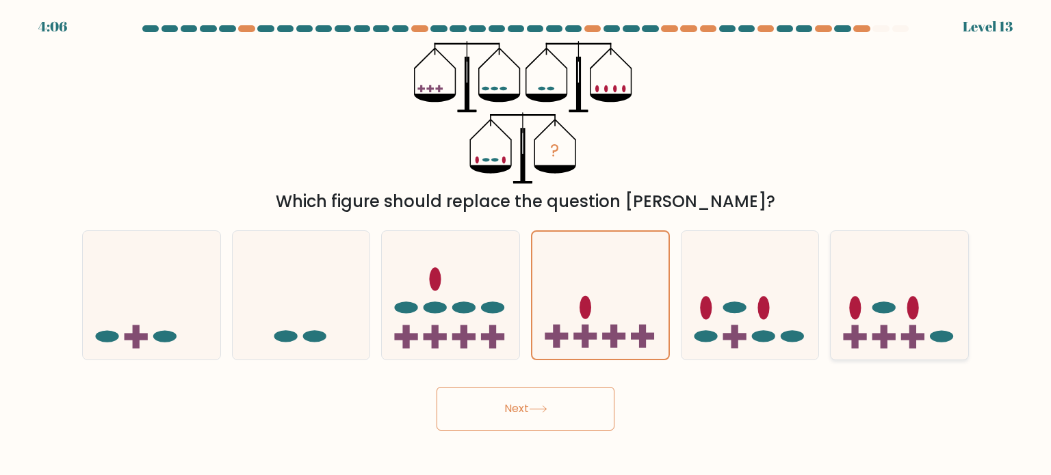
radio input "true"
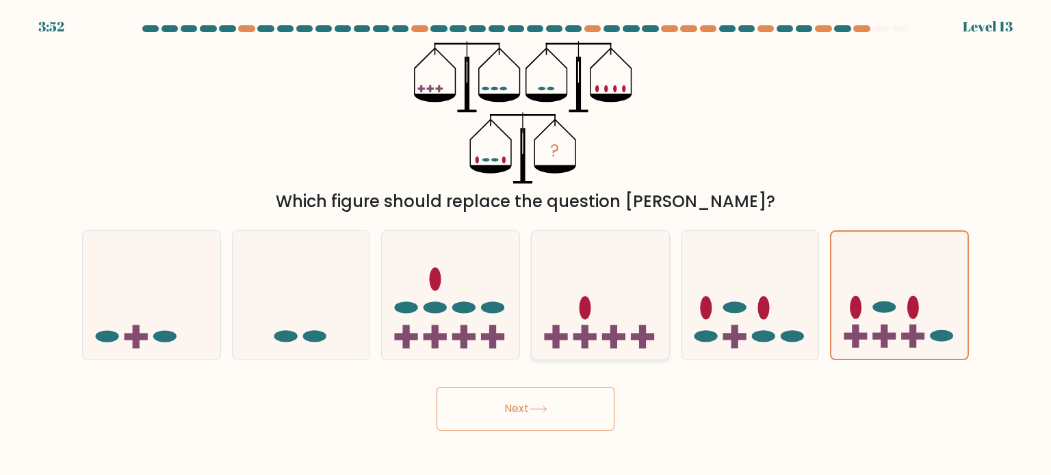
click at [627, 341] on icon at bounding box center [599, 296] width 137 height 114
click at [526, 245] on input "d." at bounding box center [525, 241] width 1 height 7
radio input "true"
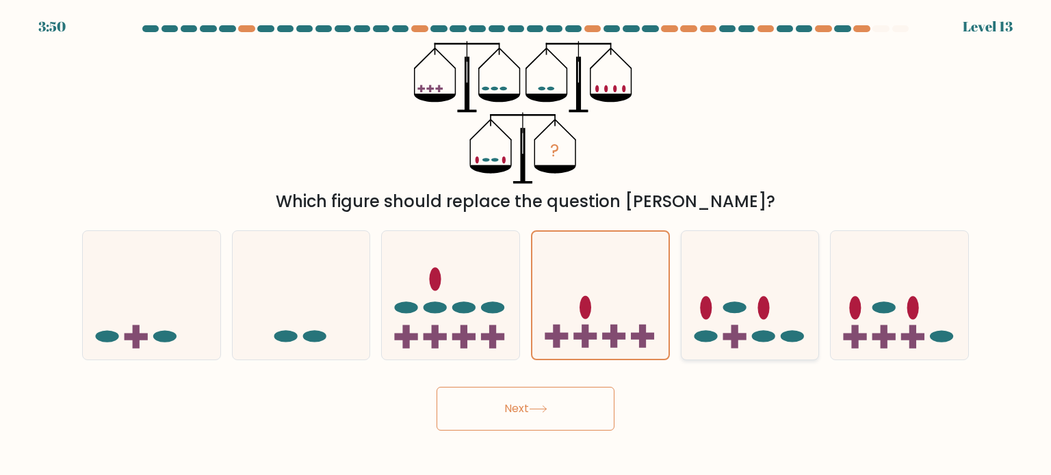
click at [744, 316] on icon at bounding box center [749, 296] width 137 height 114
click at [526, 245] on input "e." at bounding box center [525, 241] width 1 height 7
radio input "true"
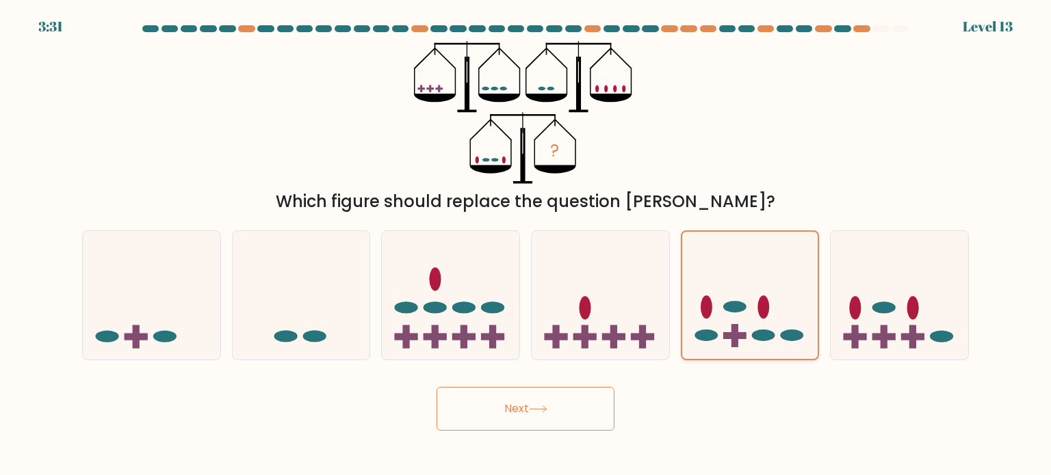
click at [755, 317] on icon at bounding box center [750, 295] width 136 height 113
click at [526, 245] on input "e." at bounding box center [525, 241] width 1 height 7
click at [598, 339] on icon at bounding box center [599, 296] width 137 height 114
click at [526, 245] on input "d." at bounding box center [525, 241] width 1 height 7
radio input "true"
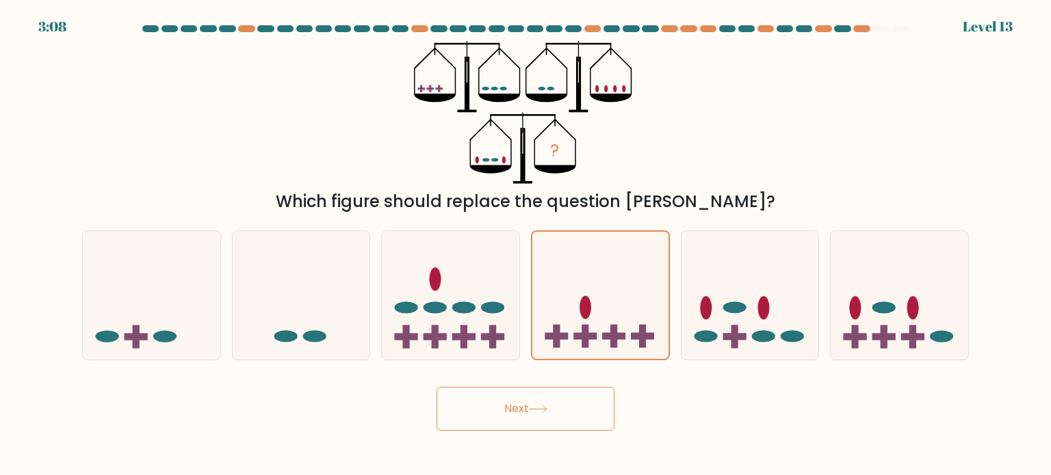
click at [525, 406] on button "Next" at bounding box center [525, 409] width 178 height 44
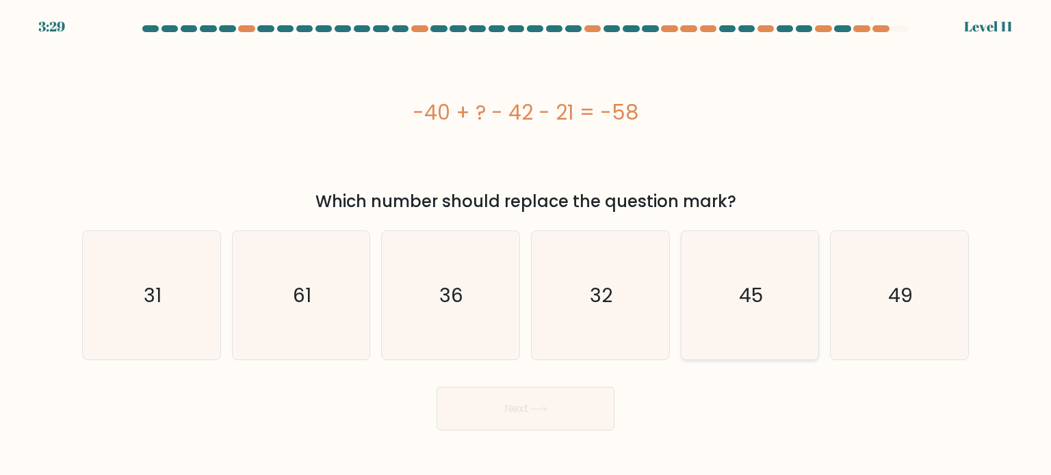
click at [761, 309] on icon "45" at bounding box center [749, 295] width 129 height 129
click at [526, 245] on input "e. 45" at bounding box center [525, 241] width 1 height 7
radio input "true"
click at [538, 421] on button "Next" at bounding box center [525, 409] width 178 height 44
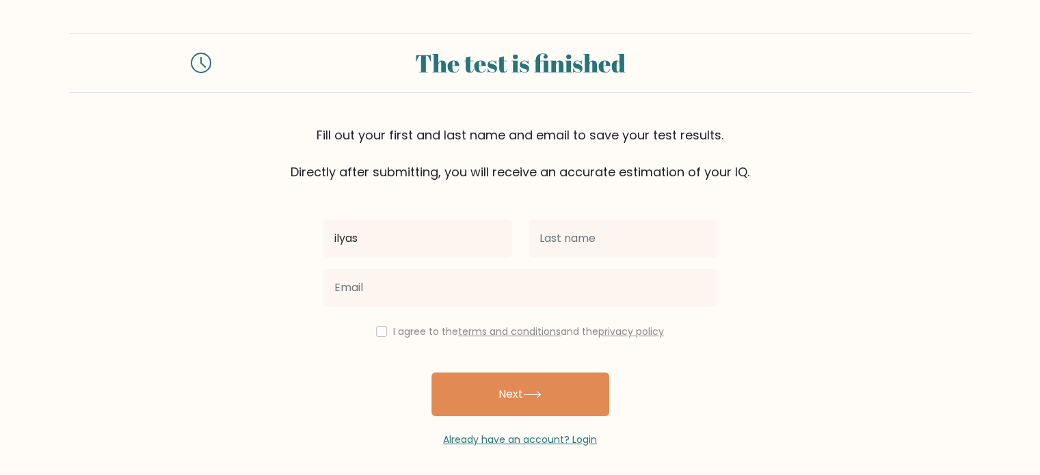
type input "ilyas"
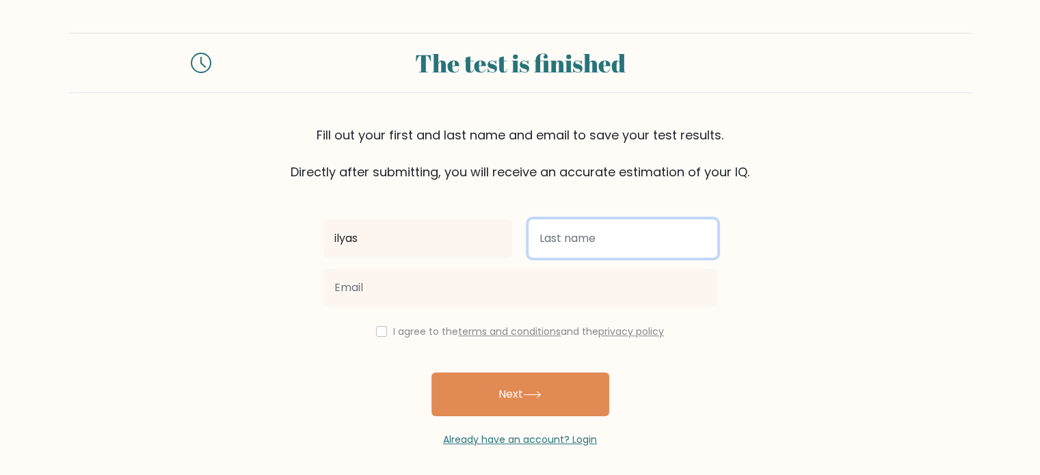
click at [552, 243] on input "text" at bounding box center [623, 239] width 189 height 38
type input "tarizan"
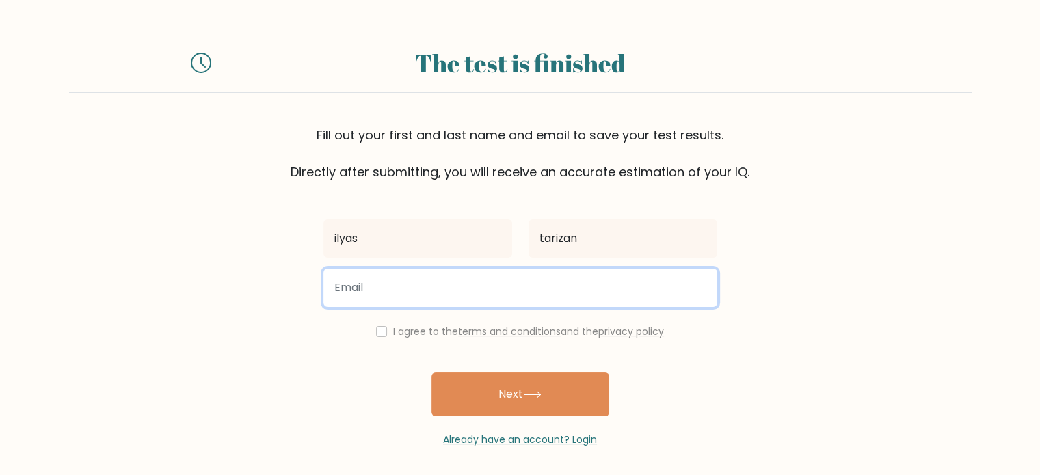
click at [530, 278] on input "email" at bounding box center [520, 288] width 394 height 38
type input "ilyasse16428@gmail.com"
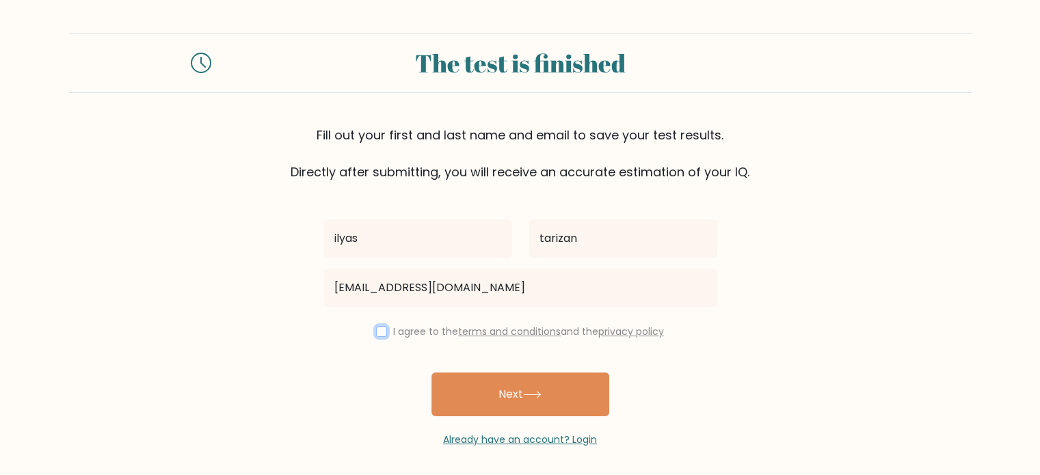
click at [376, 328] on input "checkbox" at bounding box center [381, 331] width 11 height 11
checkbox input "true"
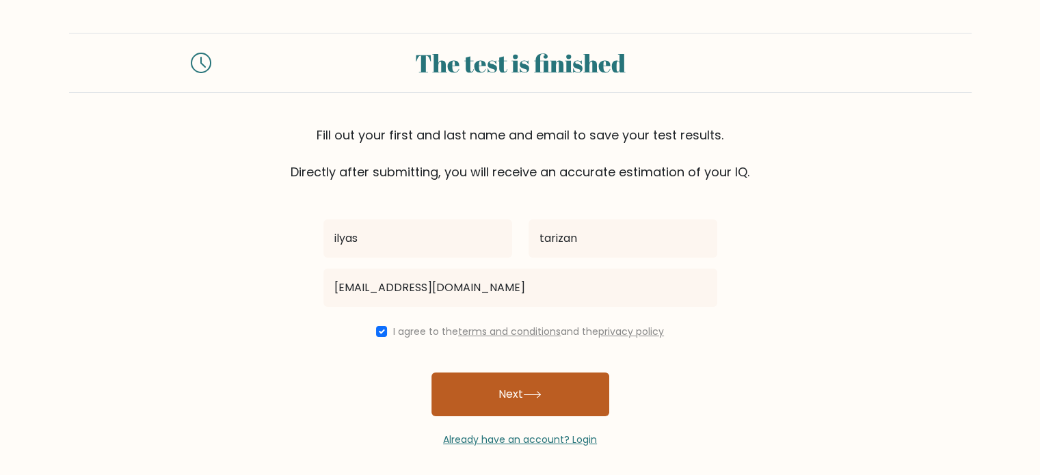
click at [481, 389] on button "Next" at bounding box center [521, 395] width 178 height 44
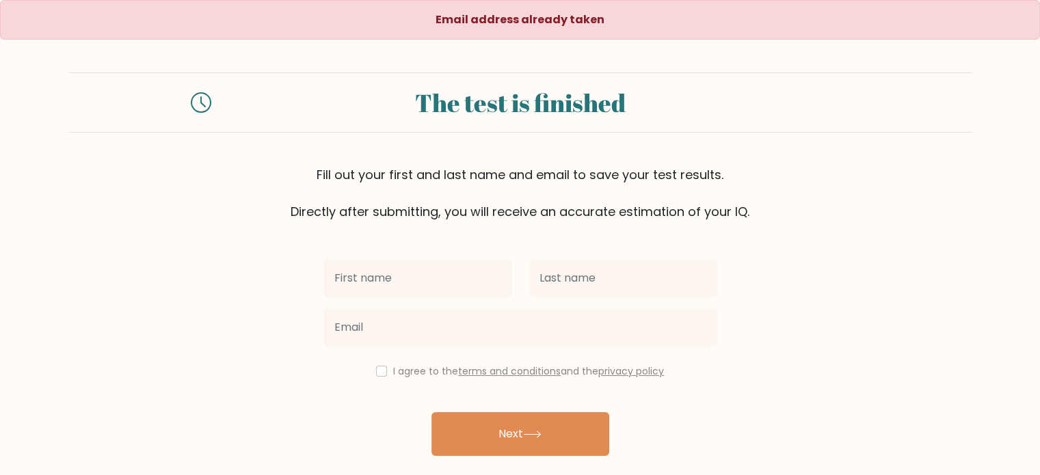
click at [423, 285] on input "text" at bounding box center [417, 278] width 189 height 38
type input "ilyas"
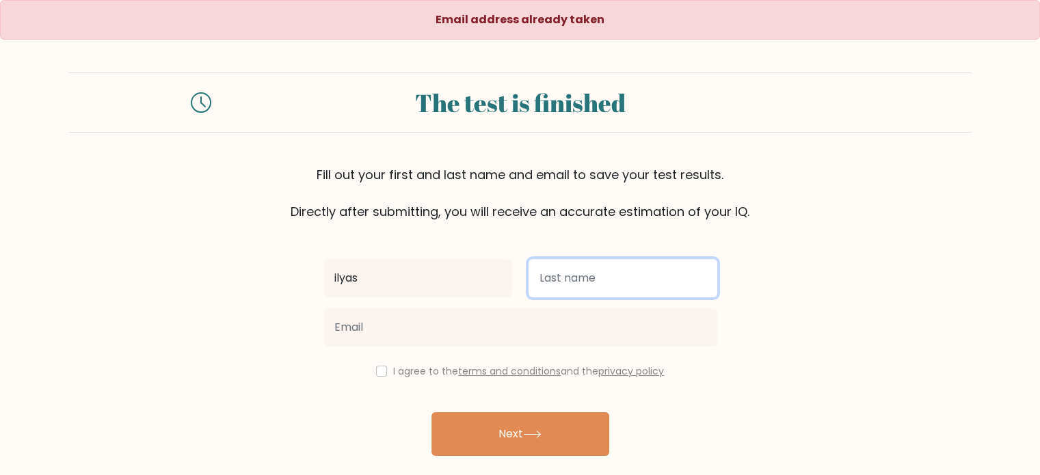
click at [549, 288] on input "text" at bounding box center [623, 278] width 189 height 38
type input "tarizan"
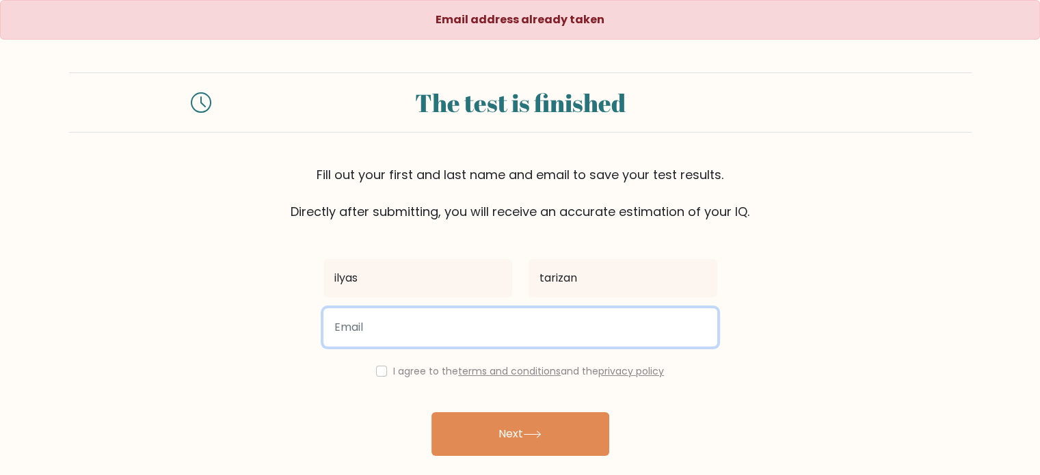
click at [580, 328] on input "email" at bounding box center [520, 327] width 394 height 38
type input "r"
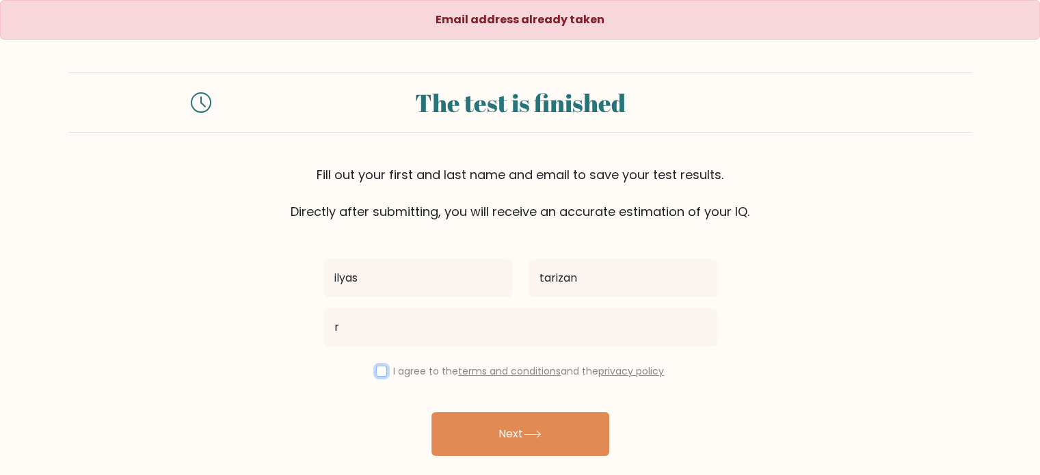
click at [380, 366] on input "checkbox" at bounding box center [381, 371] width 11 height 11
checkbox input "true"
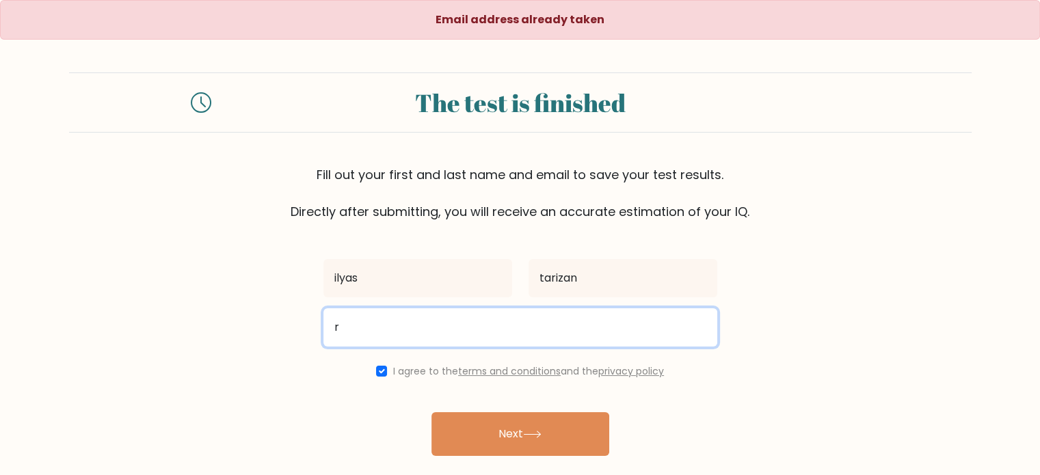
click at [410, 326] on input "r" at bounding box center [520, 327] width 394 height 38
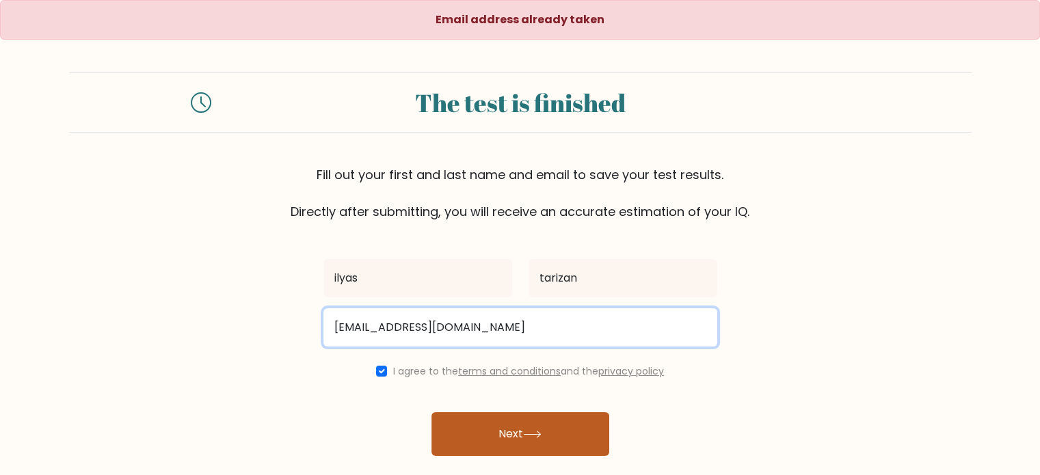
type input "rayane29845854@gmail.com"
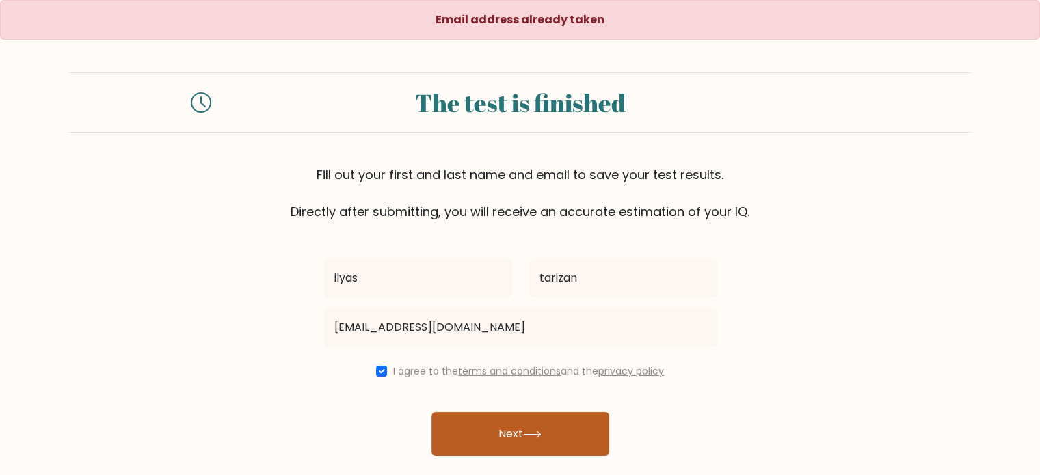
click at [551, 433] on button "Next" at bounding box center [521, 434] width 178 height 44
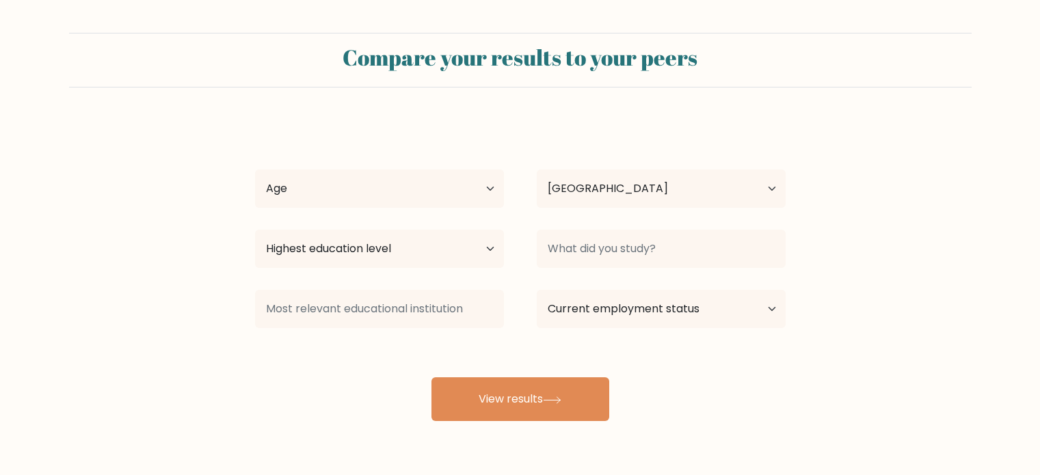
select select "MA"
click at [427, 198] on select "Age Under [DEMOGRAPHIC_DATA] [DEMOGRAPHIC_DATA] [DEMOGRAPHIC_DATA] [DEMOGRAPHIC…" at bounding box center [379, 189] width 249 height 38
select select "min_18"
click at [255, 170] on select "Age Under [DEMOGRAPHIC_DATA] [DEMOGRAPHIC_DATA] [DEMOGRAPHIC_DATA] [DEMOGRAPHIC…" at bounding box center [379, 189] width 249 height 38
click at [347, 245] on select "Highest education level No schooling Primary Lower Secondary Upper Secondary Oc…" at bounding box center [379, 249] width 249 height 38
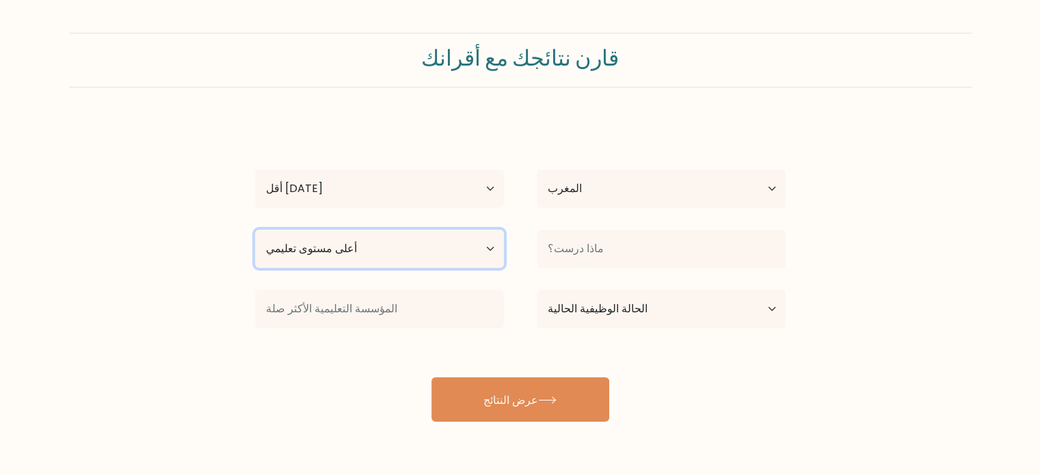
click at [414, 253] on select "أعلى مستوى تعليمي لا يوجد تعليم أساسي المرحلة الثانوية الدنيا المرحلة الثانوية …" at bounding box center [379, 249] width 249 height 38
select select "lower_secondary"
click at [255, 230] on select "أعلى مستوى تعليمي لا يوجد تعليم أساسي المرحلة الثانوية الدنيا المرحلة الثانوية …" at bounding box center [379, 249] width 249 height 38
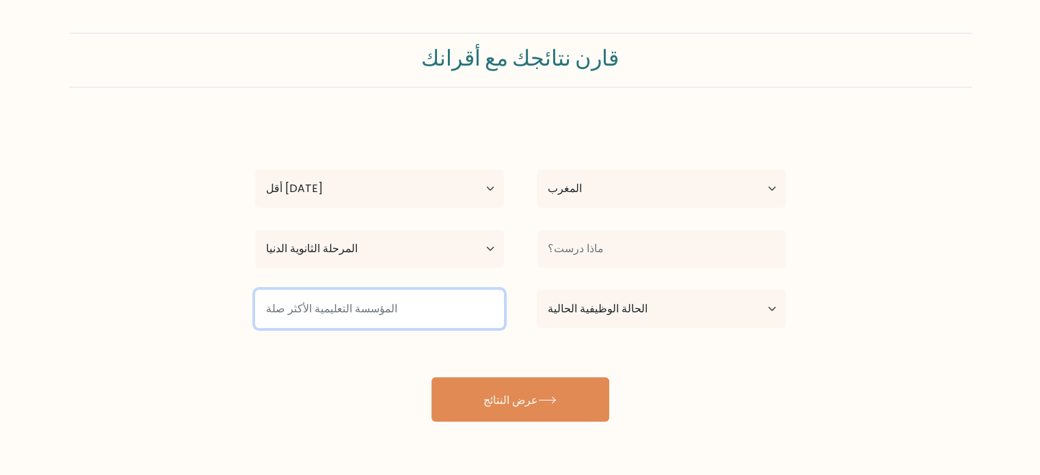
click at [410, 319] on input at bounding box center [379, 309] width 249 height 38
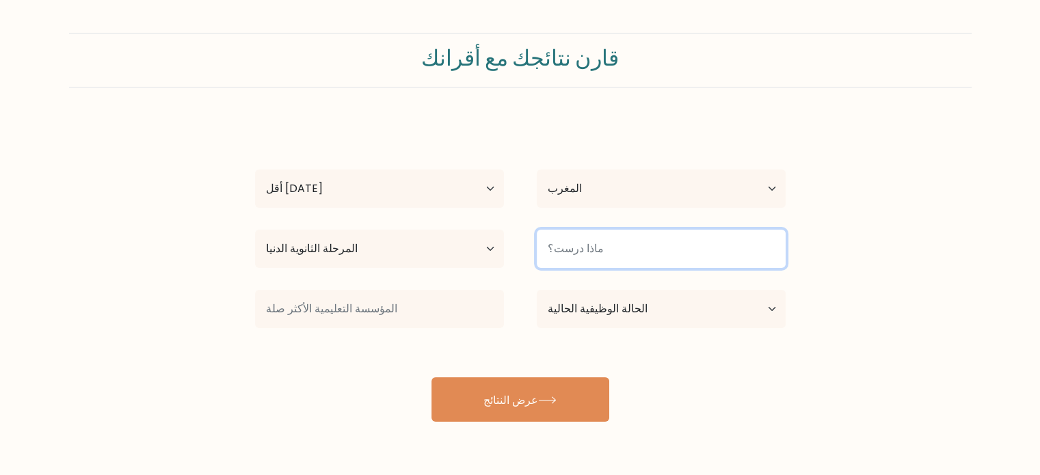
click at [604, 256] on input at bounding box center [661, 249] width 249 height 38
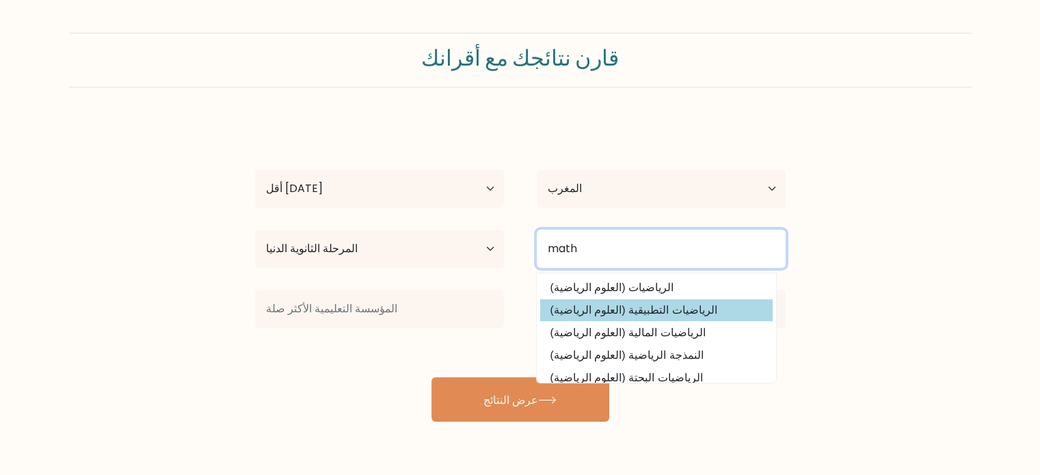
type input "math"
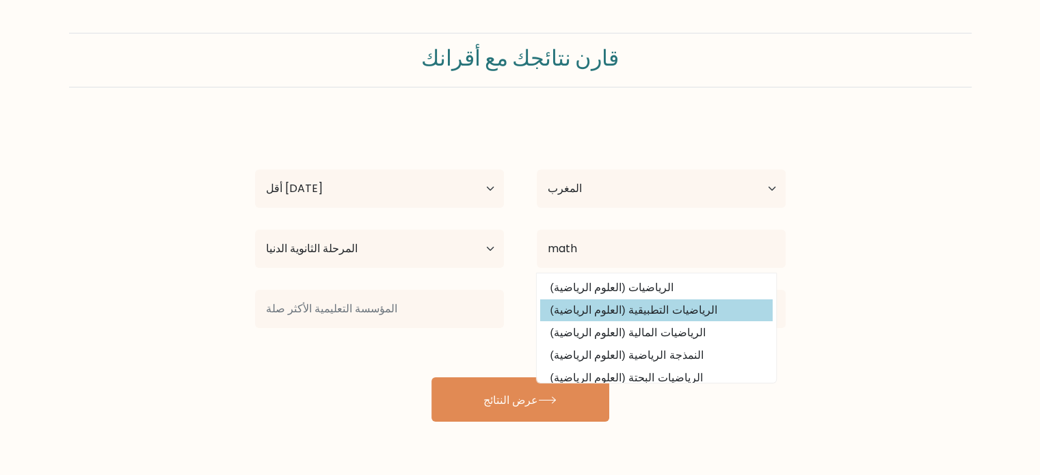
click at [623, 311] on div "ilyas tarizan عمر أقل من 18 سنة 18-24 سنة 25-34 سنة 35-44 سنة 45-54 سنة 55-64 س…" at bounding box center [520, 271] width 547 height 302
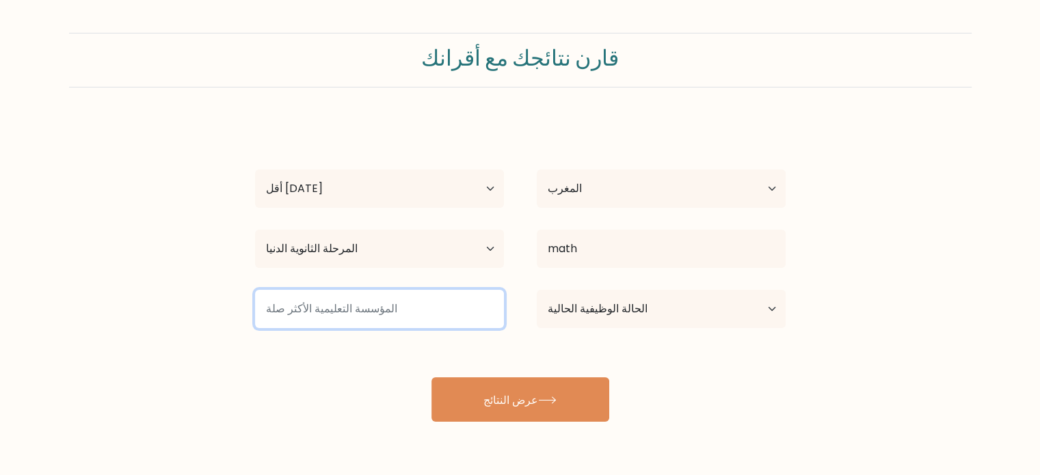
click at [413, 311] on input at bounding box center [379, 309] width 249 height 38
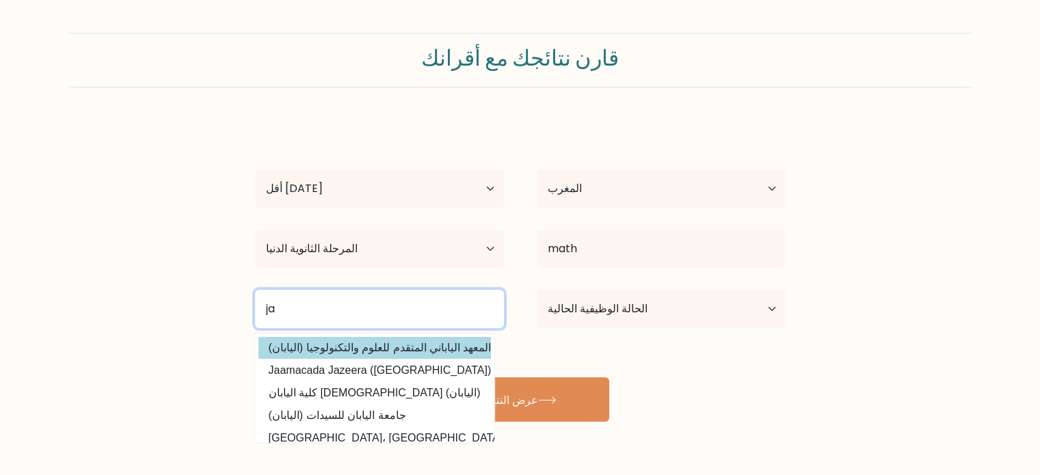
type input "ja"
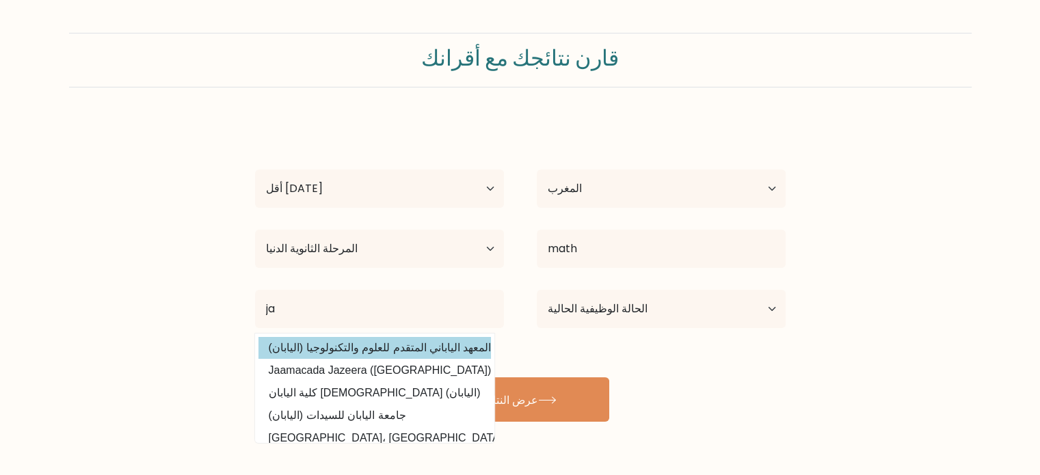
click at [388, 347] on div "ilyas tarizan عمر أقل من 18 سنة 18-24 سنة 25-34 سنة 35-44 سنة 45-54 سنة 55-64 س…" at bounding box center [520, 271] width 547 height 302
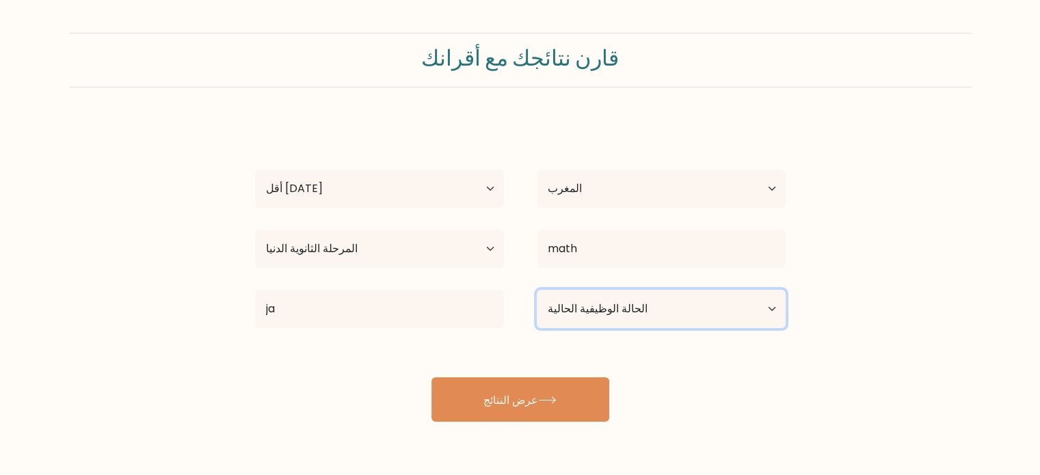
click at [636, 308] on select "الحالة الوظيفية الحالية موظف طالب متقاعد أخرى / أفضّل عدم الإجابة" at bounding box center [661, 309] width 249 height 38
select select "student"
click at [537, 290] on select "الحالة الوظيفية الحالية موظف طالب متقاعد أخرى / أفضّل عدم الإجابة" at bounding box center [661, 309] width 249 height 38
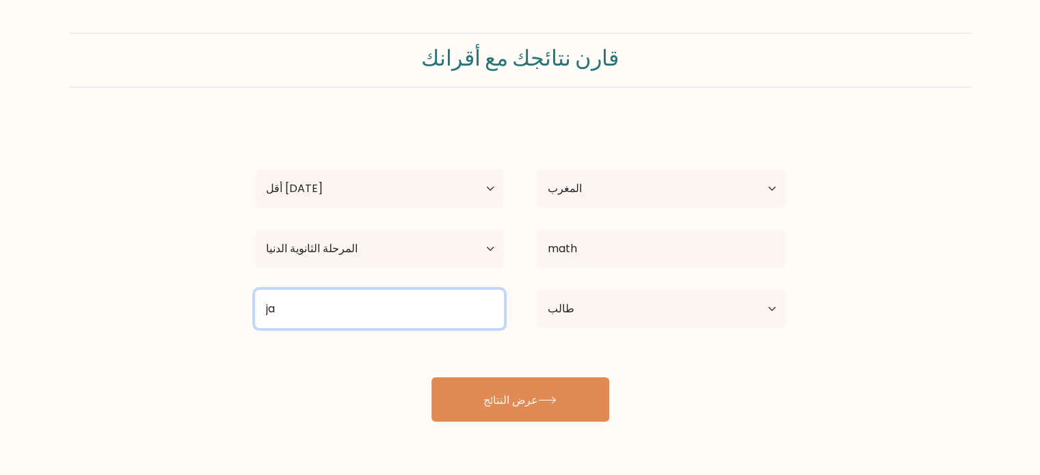
click at [426, 297] on input "ja" at bounding box center [379, 309] width 249 height 38
type input "j"
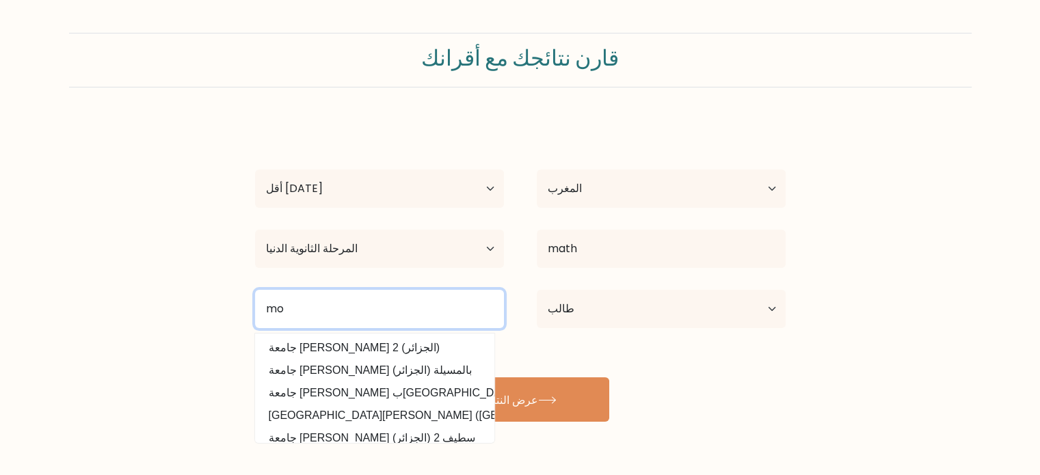
type input "m"
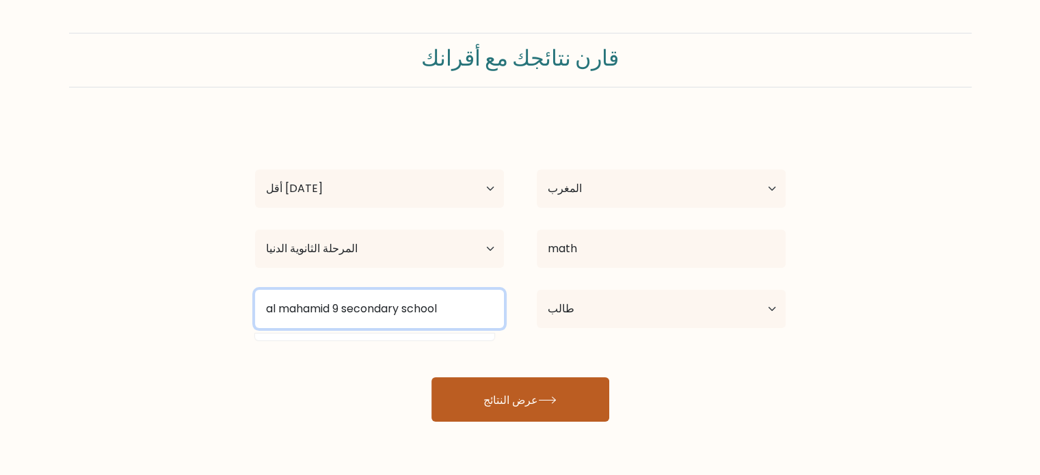
type input "al mahamid 9 secondary school"
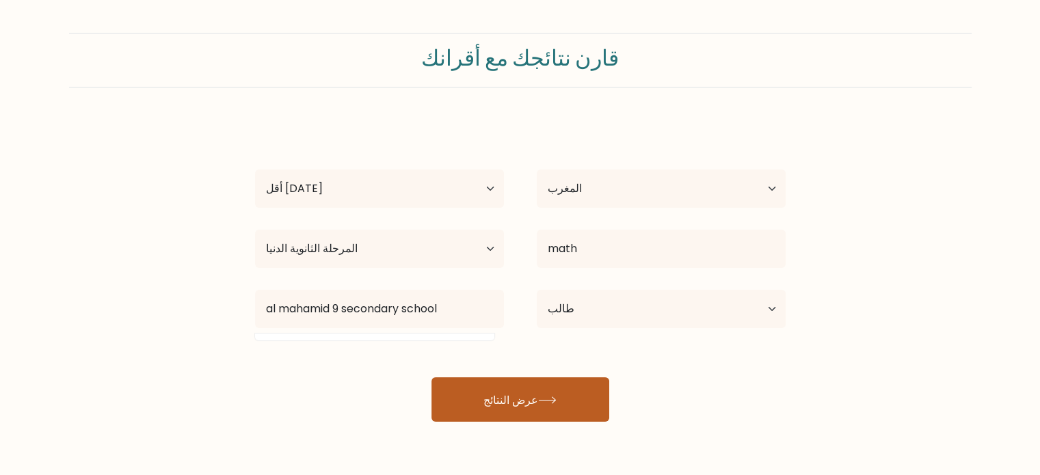
click at [564, 403] on button "عرض النتائج" at bounding box center [521, 400] width 178 height 44
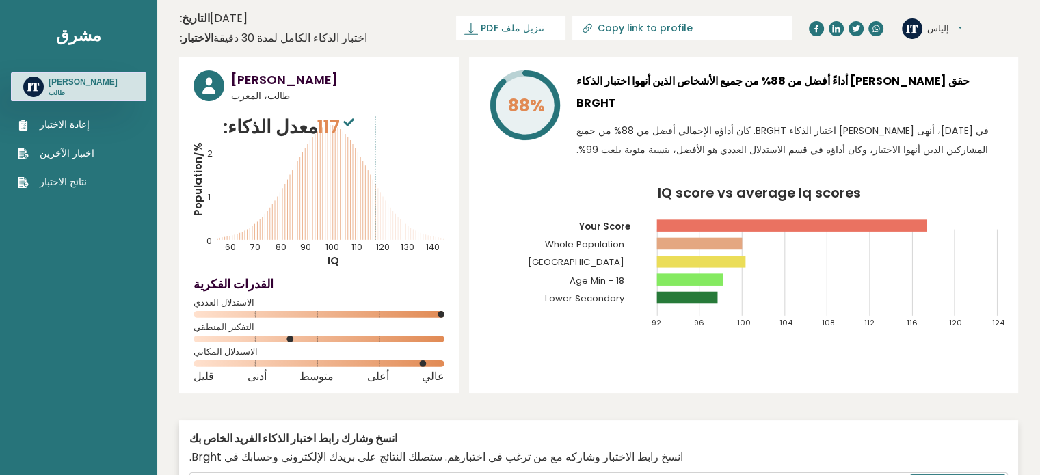
click at [298, 366] on rect at bounding box center [319, 363] width 251 height 7
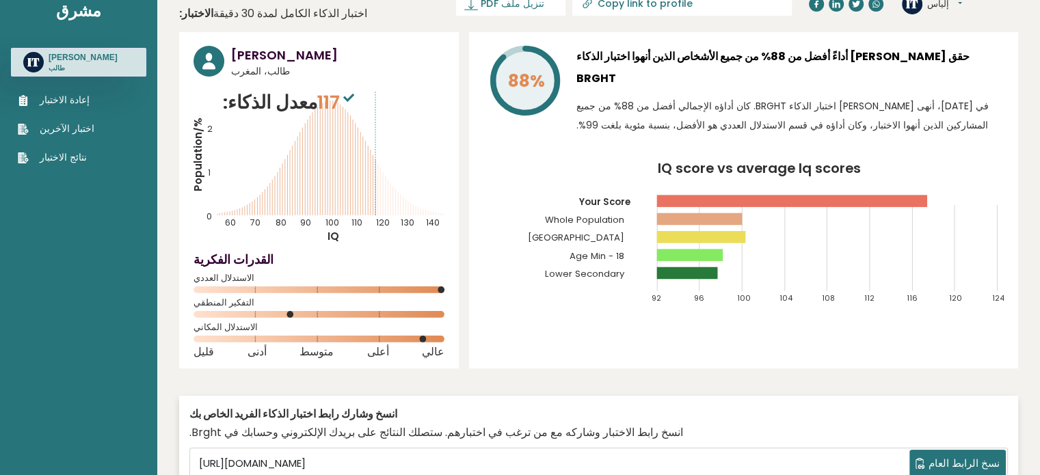
scroll to position [16, 0]
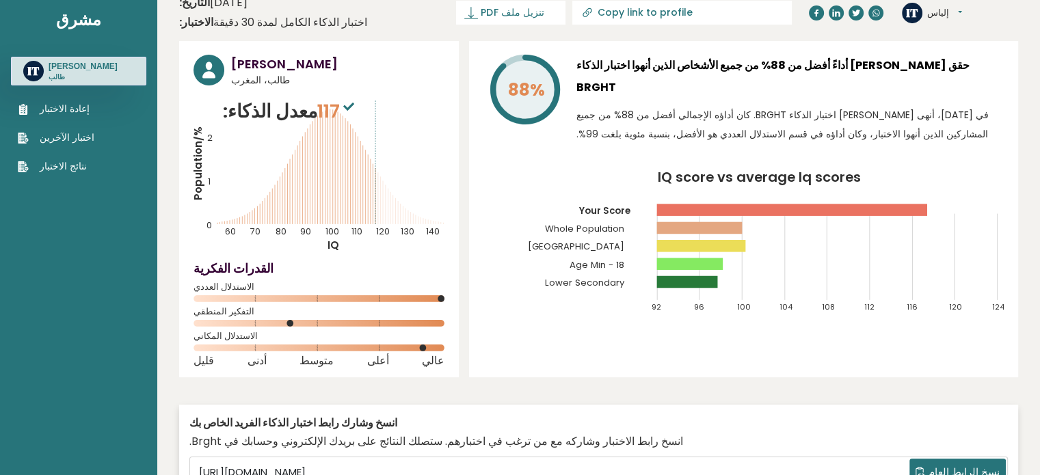
drag, startPoint x: 932, startPoint y: 125, endPoint x: 922, endPoint y: 136, distance: 14.5
click at [922, 136] on div "88% حقق إلياس تاريزان أداءً أفضل من 88% من جميع الأشخاص الذين أنهوا اختبار الذك…" at bounding box center [743, 209] width 549 height 336
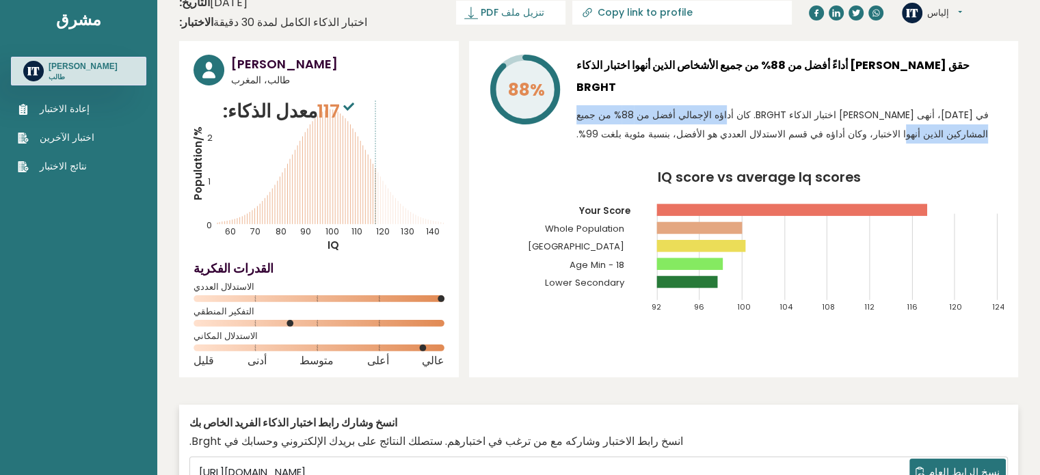
drag, startPoint x: 826, startPoint y: 90, endPoint x: 635, endPoint y: 94, distance: 191.5
click at [635, 108] on font "في 5 أكتوبر/تشرين الأول 2025، أنهى إلياس تاريزان اختبار الذكاء BRGHT. كان أداؤه…" at bounding box center [783, 124] width 412 height 33
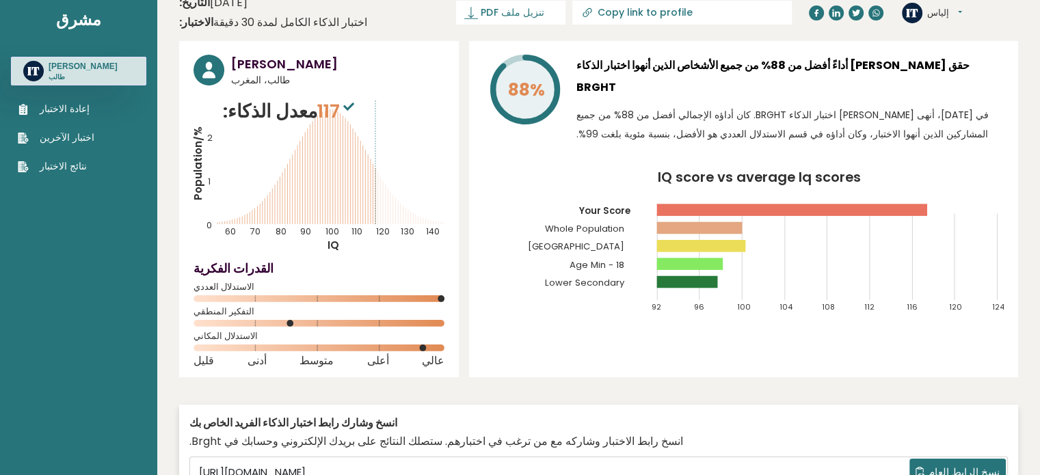
click at [596, 132] on div "88% حقق إلياس تاريزان أداءً أفضل من 88% من جميع الأشخاص الذين أنهوا اختبار الذك…" at bounding box center [743, 209] width 549 height 336
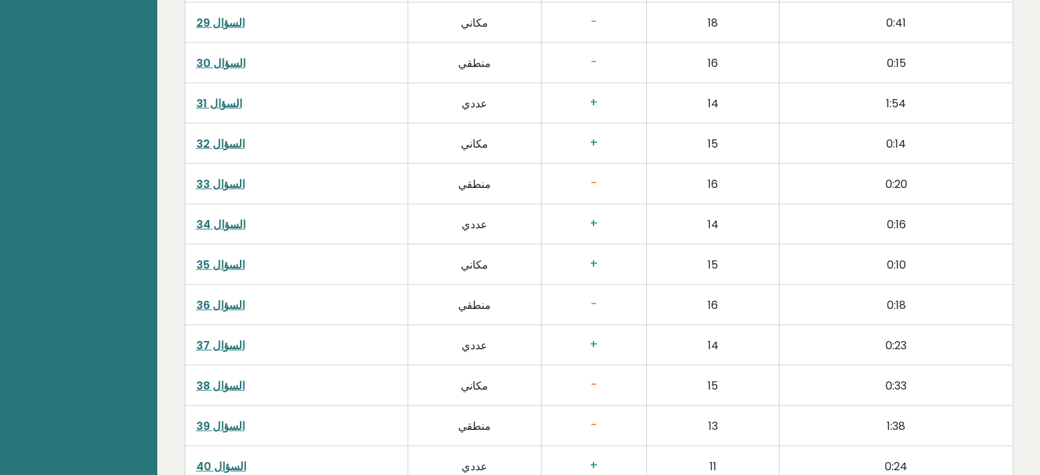
scroll to position [3294, 0]
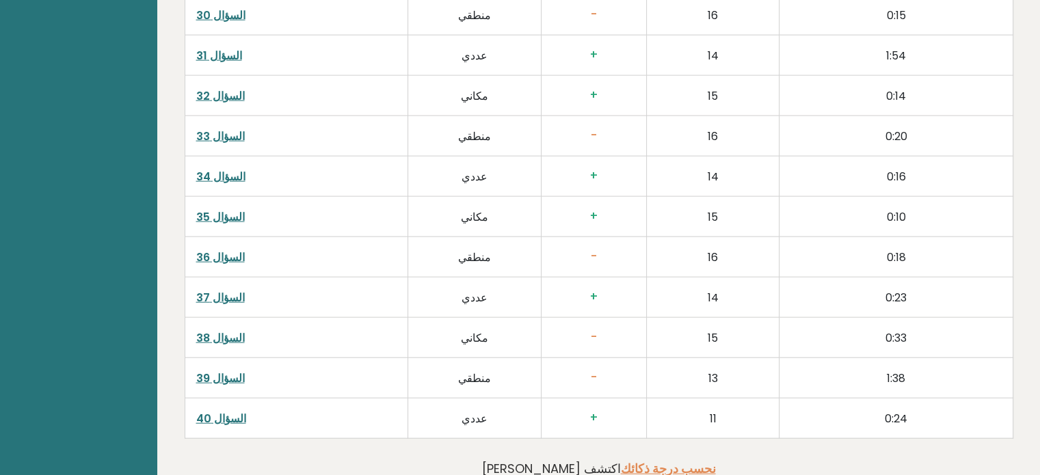
click at [219, 371] on font "السؤال 39" at bounding box center [220, 379] width 49 height 16
click at [596, 265] on font "-" at bounding box center [594, 256] width 8 height 16
click at [227, 265] on font "السؤال 36" at bounding box center [220, 258] width 49 height 16
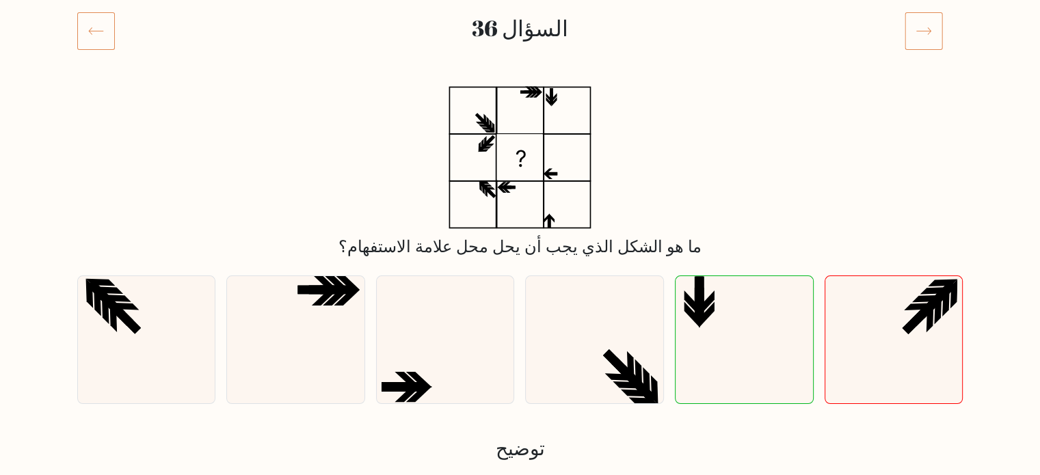
scroll to position [170, 0]
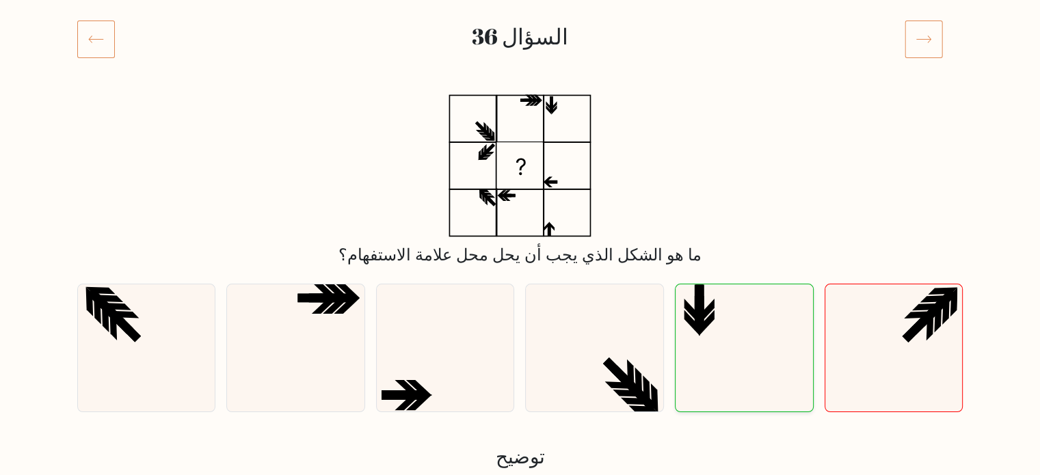
click at [702, 347] on icon at bounding box center [745, 349] width 128 height 128
click at [521, 75] on input "هـ." at bounding box center [520, 71] width 1 height 7
radio input "true"
